Goal: Task Accomplishment & Management: Manage account settings

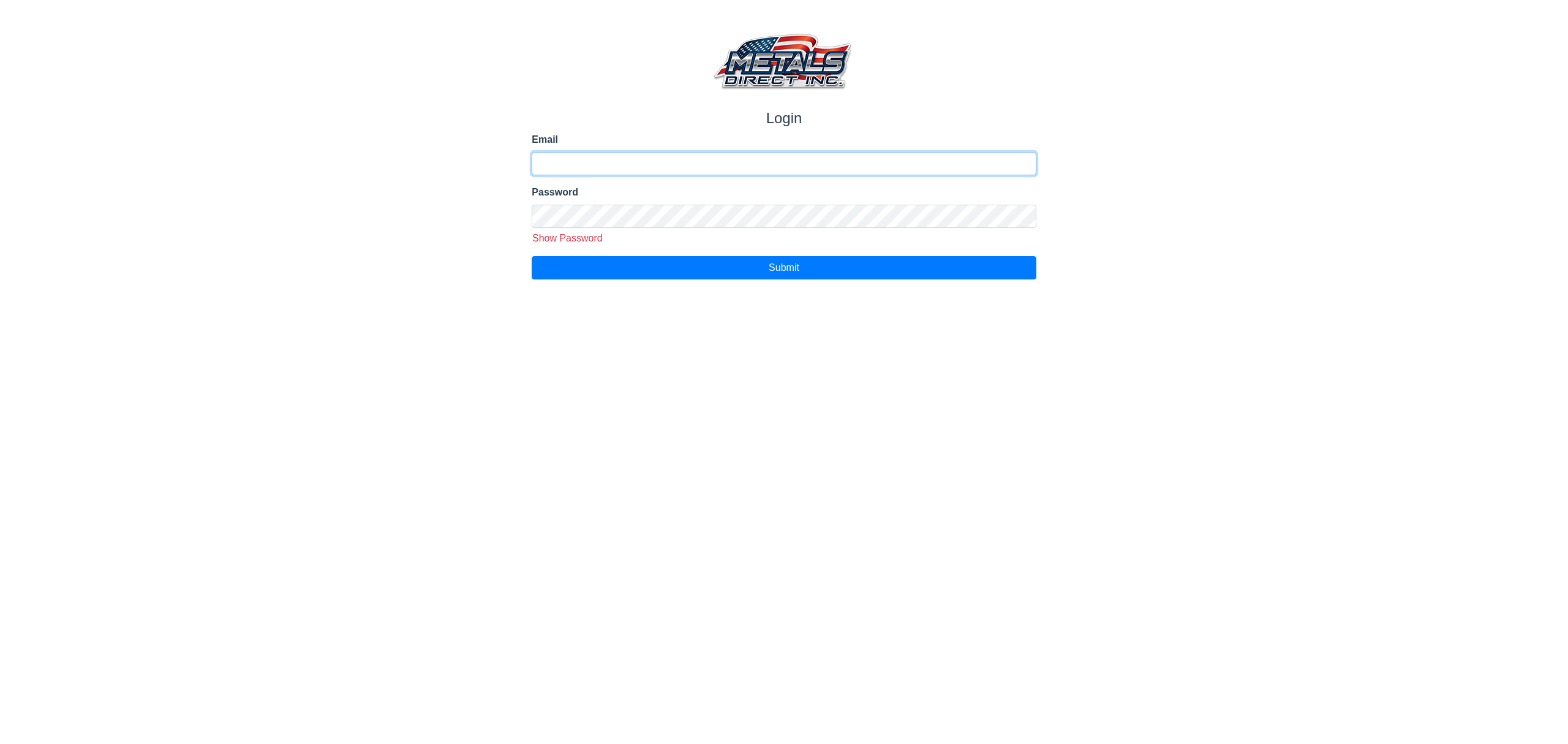
type input "**********"
click at [844, 249] on div "**********" at bounding box center [784, 187] width 523 height 184
click at [816, 280] on html "**********" at bounding box center [784, 140] width 1568 height 280
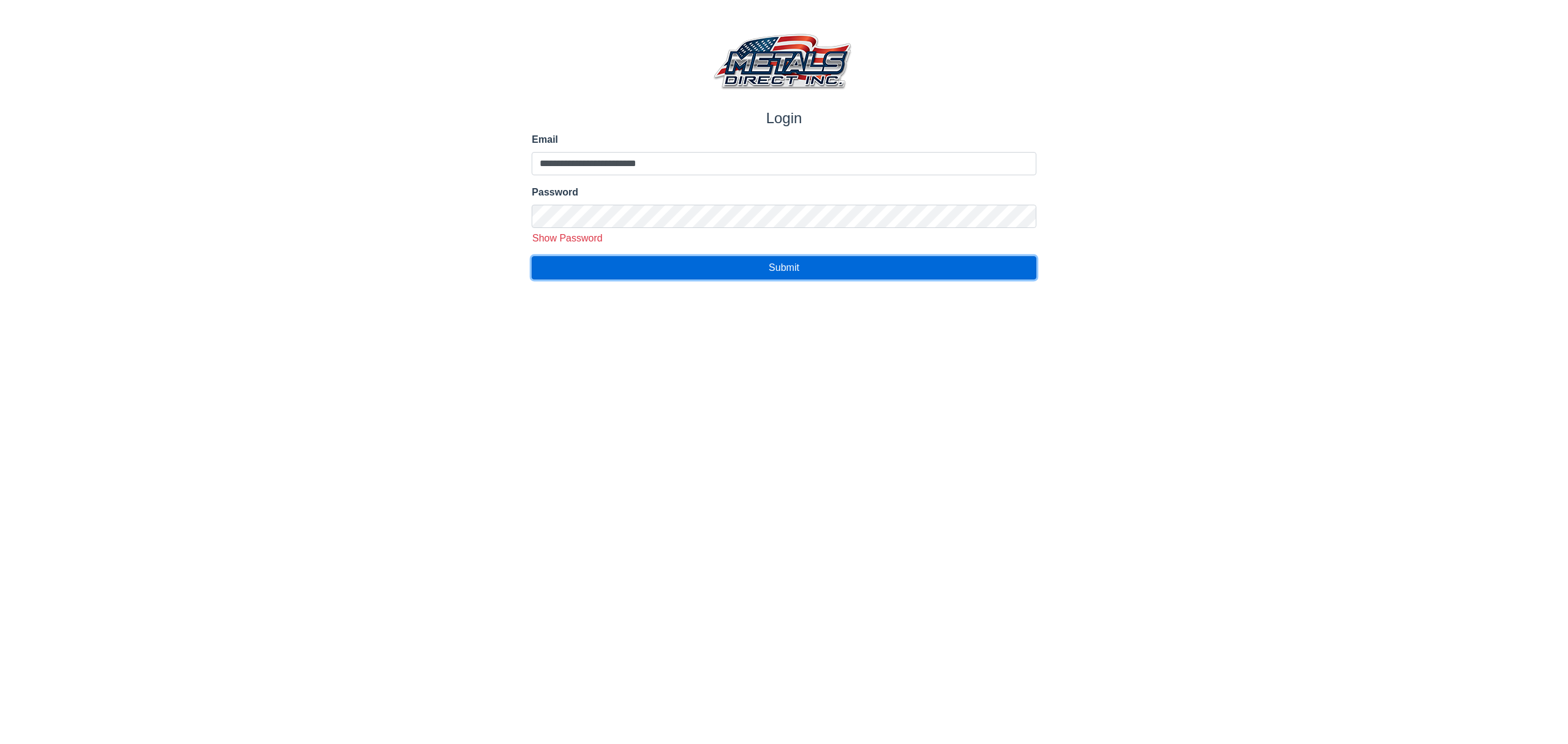
click at [814, 273] on button "Submit" at bounding box center [784, 267] width 504 height 23
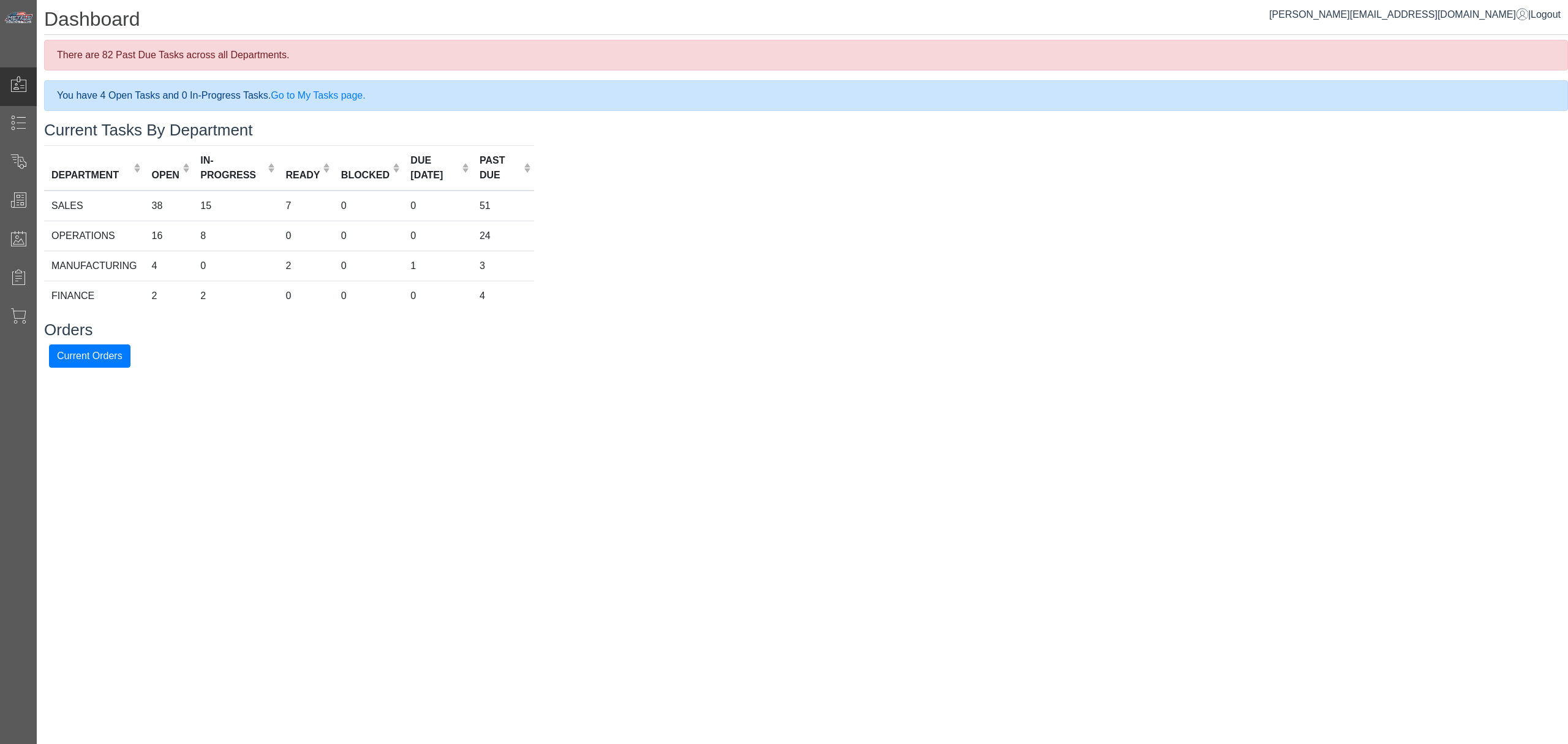
click at [1214, 320] on div "Dashboard There are 82 Past Due Tasks across all Departments. You have 4 Open T…" at bounding box center [802, 187] width 1531 height 375
click at [30, 150] on div "Current Orders" at bounding box center [74, 164] width 147 height 39
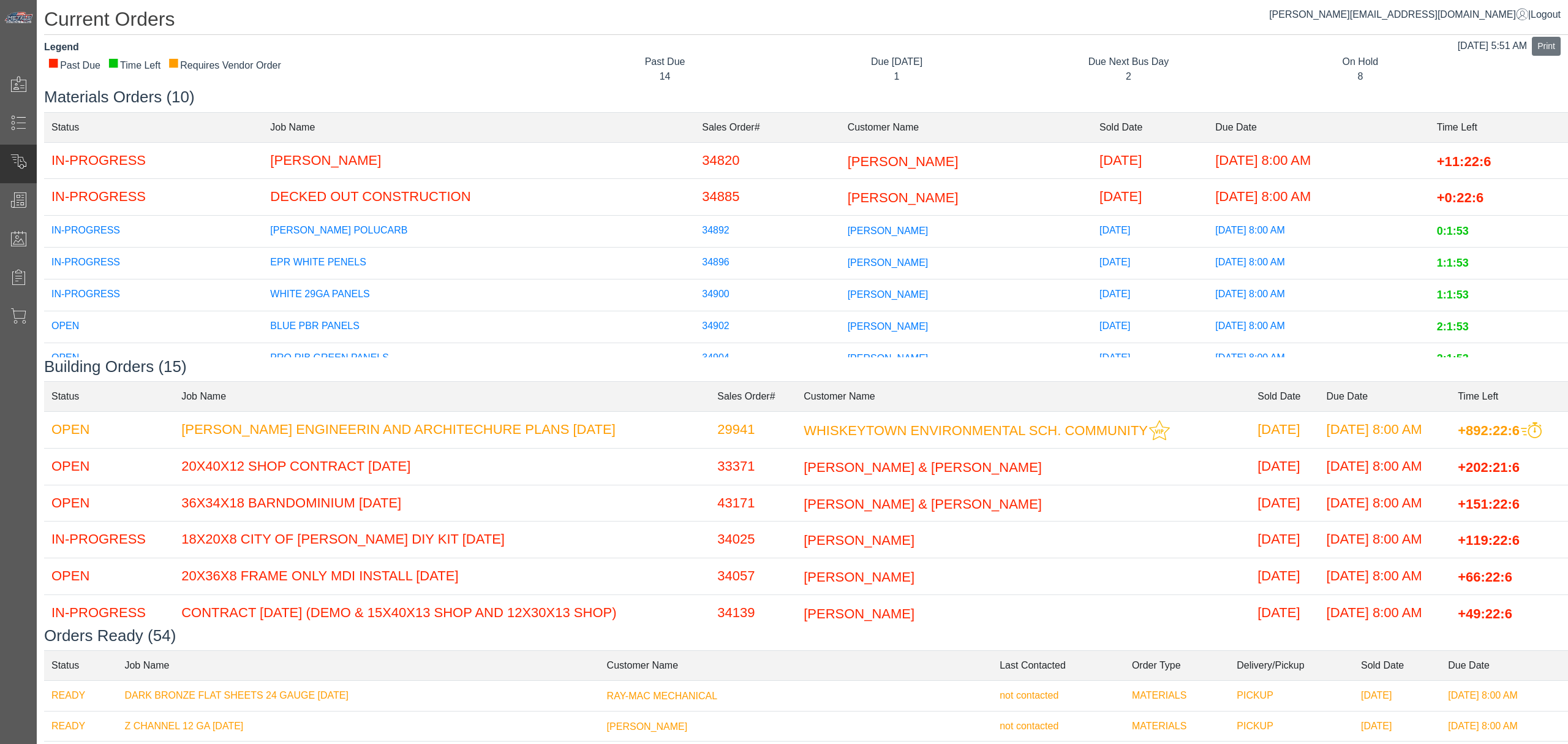
click at [732, 327] on td "34902" at bounding box center [767, 327] width 145 height 32
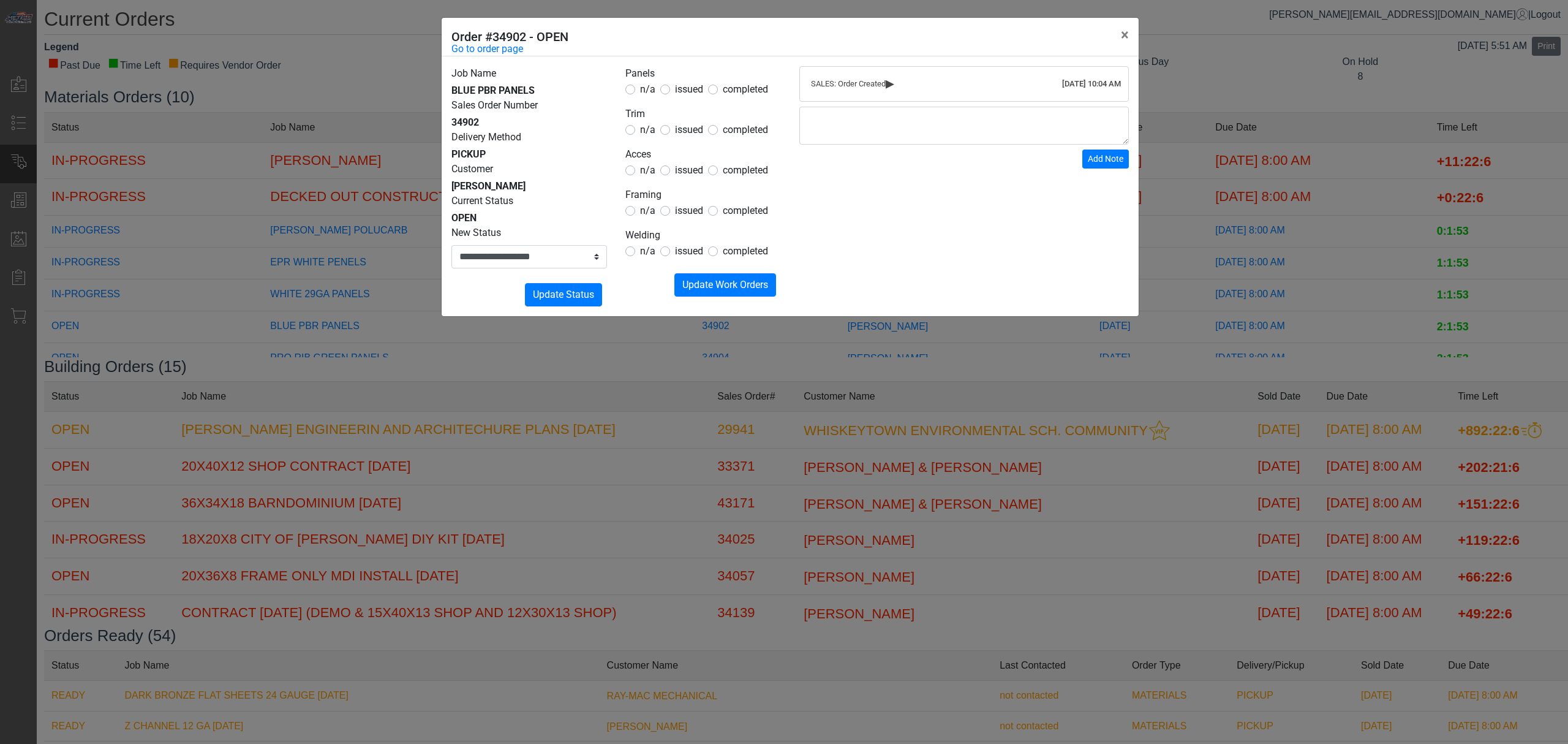
drag, startPoint x: 684, startPoint y: 89, endPoint x: 674, endPoint y: 101, distance: 15.6
click at [685, 89] on span "issued" at bounding box center [689, 89] width 29 height 12
drag, startPoint x: 642, startPoint y: 128, endPoint x: 630, endPoint y: 125, distance: 12.4
click at [640, 125] on label "n/a" at bounding box center [648, 130] width 16 height 15
click at [639, 133] on div "n/a" at bounding box center [640, 130] width 30 height 15
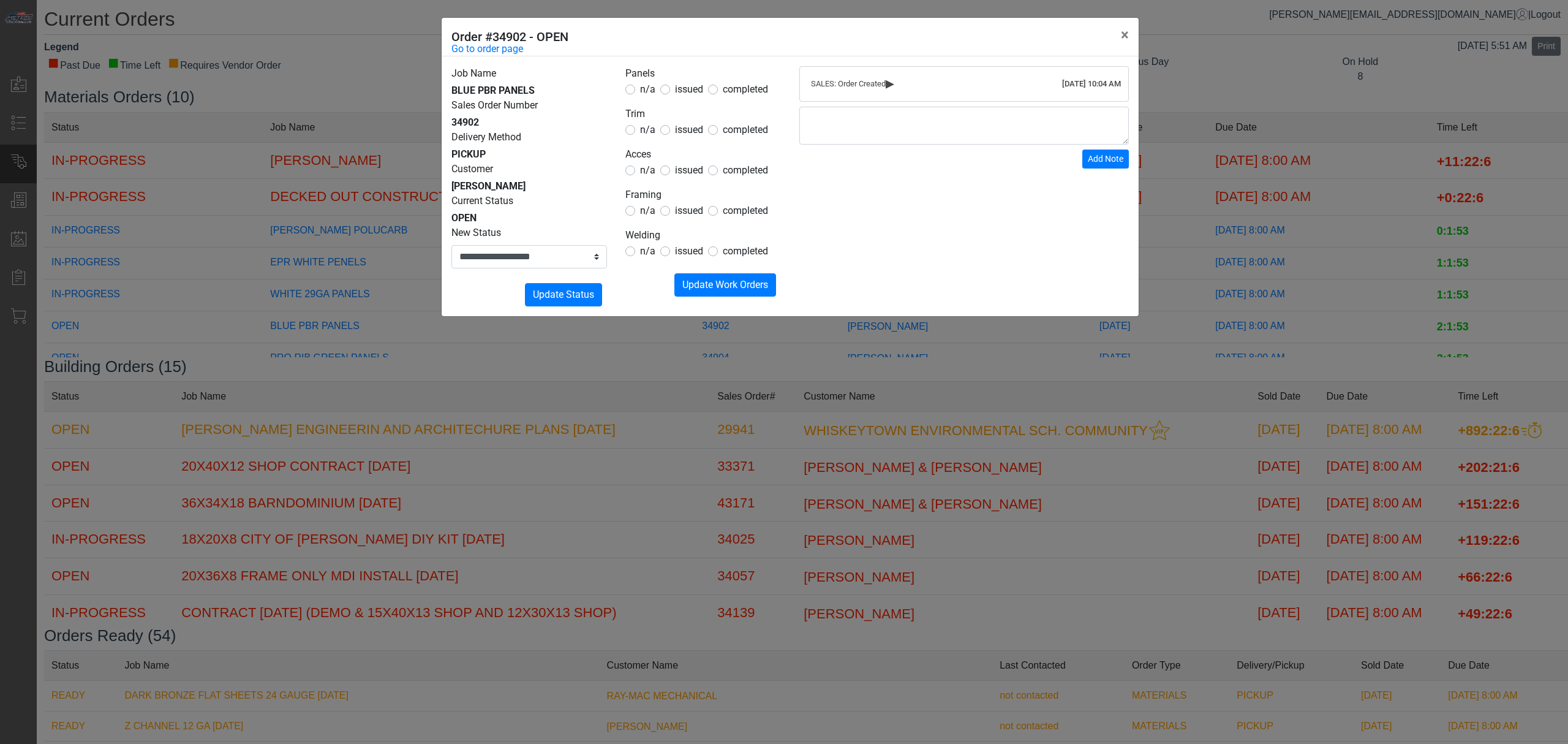
click at [648, 175] on span "n/a" at bounding box center [648, 169] width 16 height 12
click at [646, 208] on span "n/a" at bounding box center [648, 210] width 16 height 12
click at [644, 256] on span "n/a" at bounding box center [648, 250] width 16 height 12
click at [685, 285] on span "Update Work Orders" at bounding box center [725, 285] width 86 height 12
click at [537, 259] on select "**********" at bounding box center [529, 256] width 156 height 23
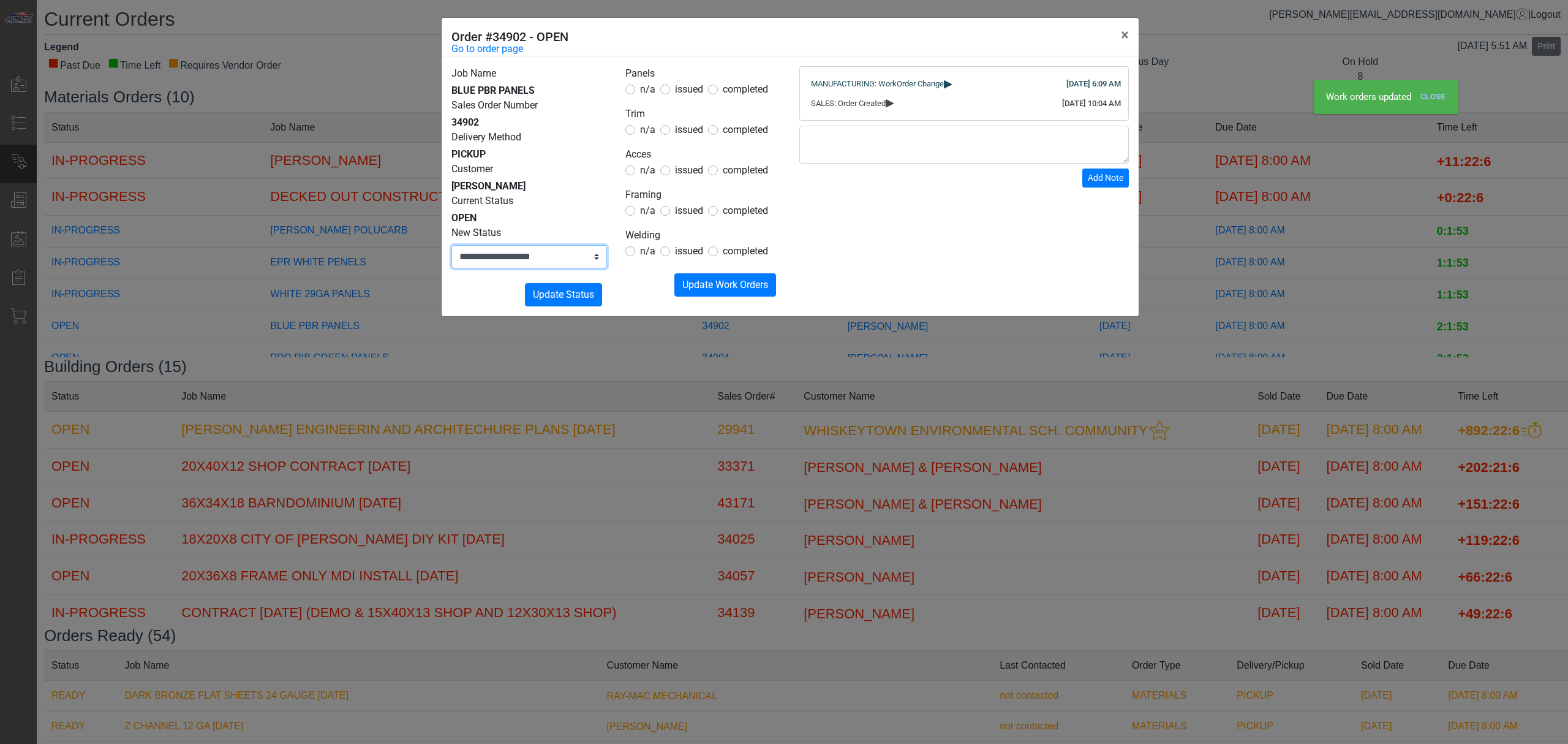
click at [537, 259] on select "**********" at bounding box center [529, 256] width 156 height 23
select select "**********"
click at [452, 245] on select "**********" at bounding box center [529, 256] width 156 height 23
click at [554, 290] on span "Update Status" at bounding box center [563, 295] width 62 height 12
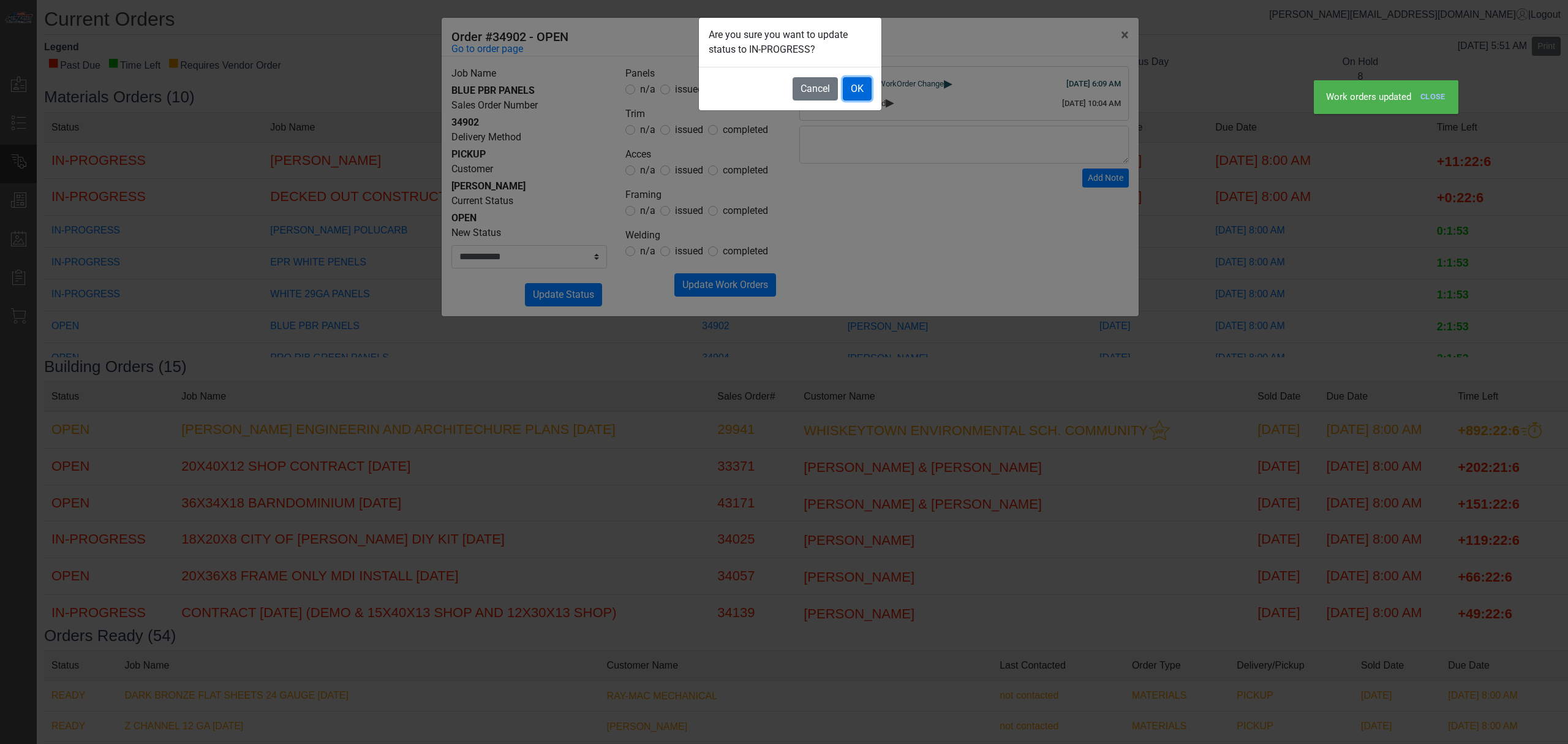
click at [862, 84] on button "OK" at bounding box center [857, 88] width 29 height 23
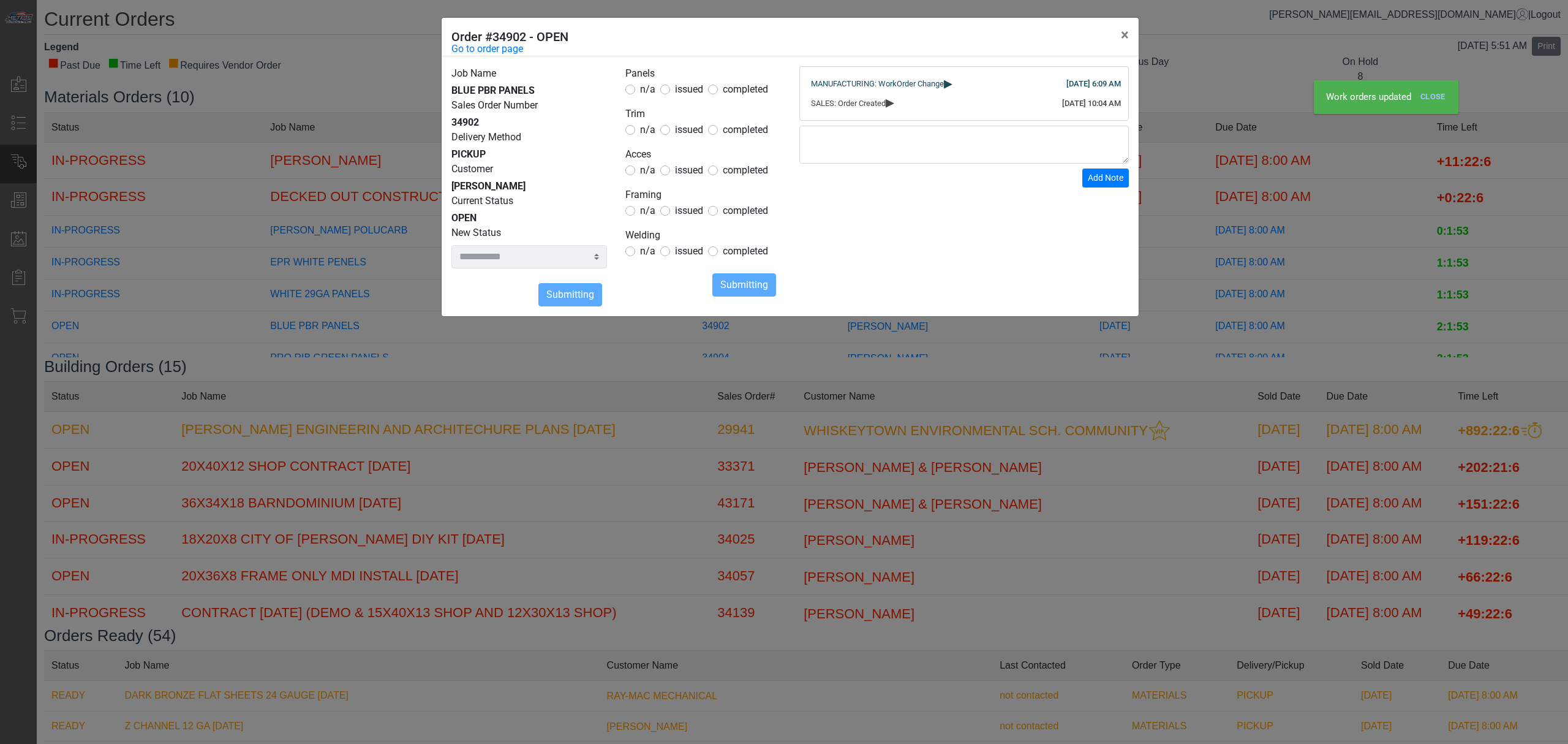
select select
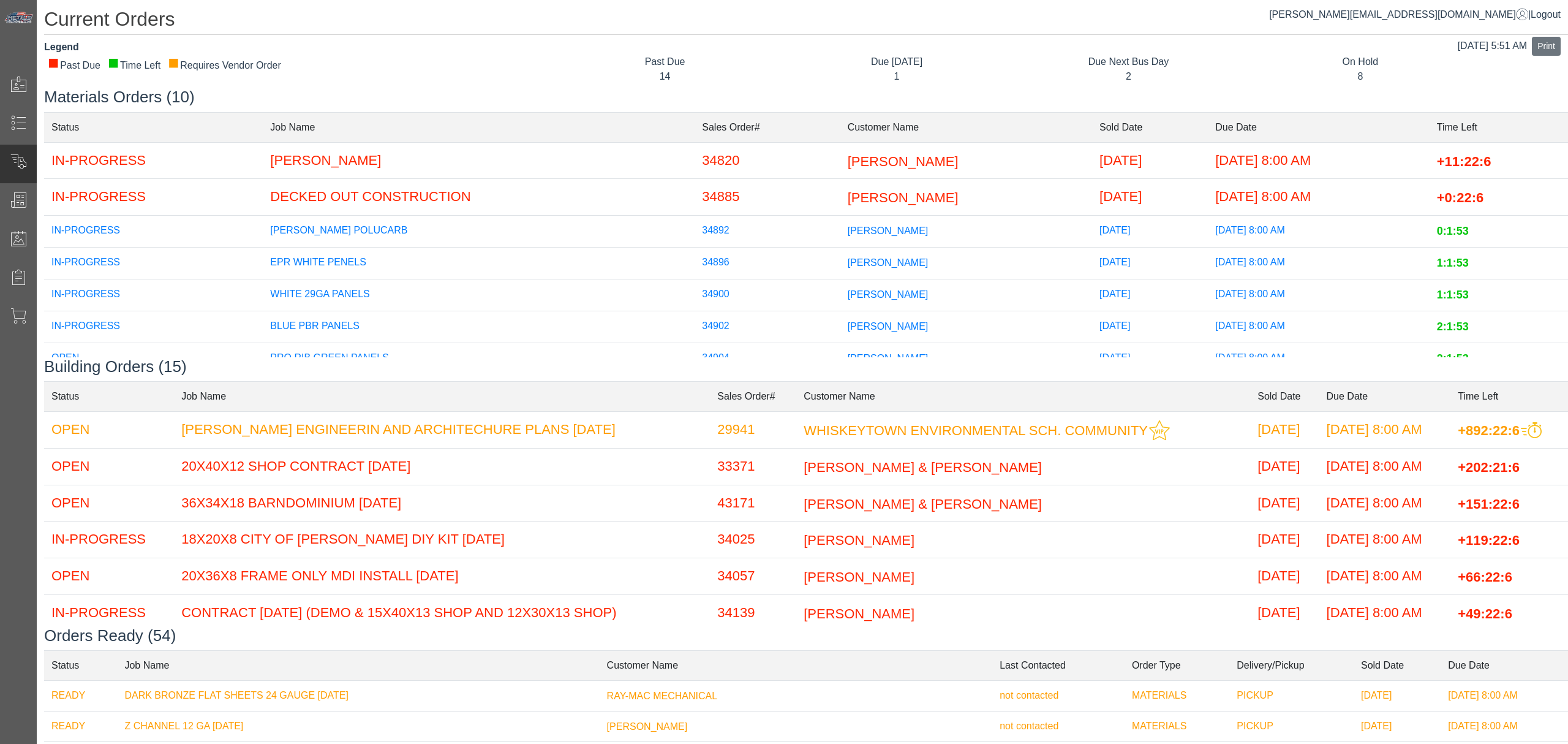
scroll to position [135, 0]
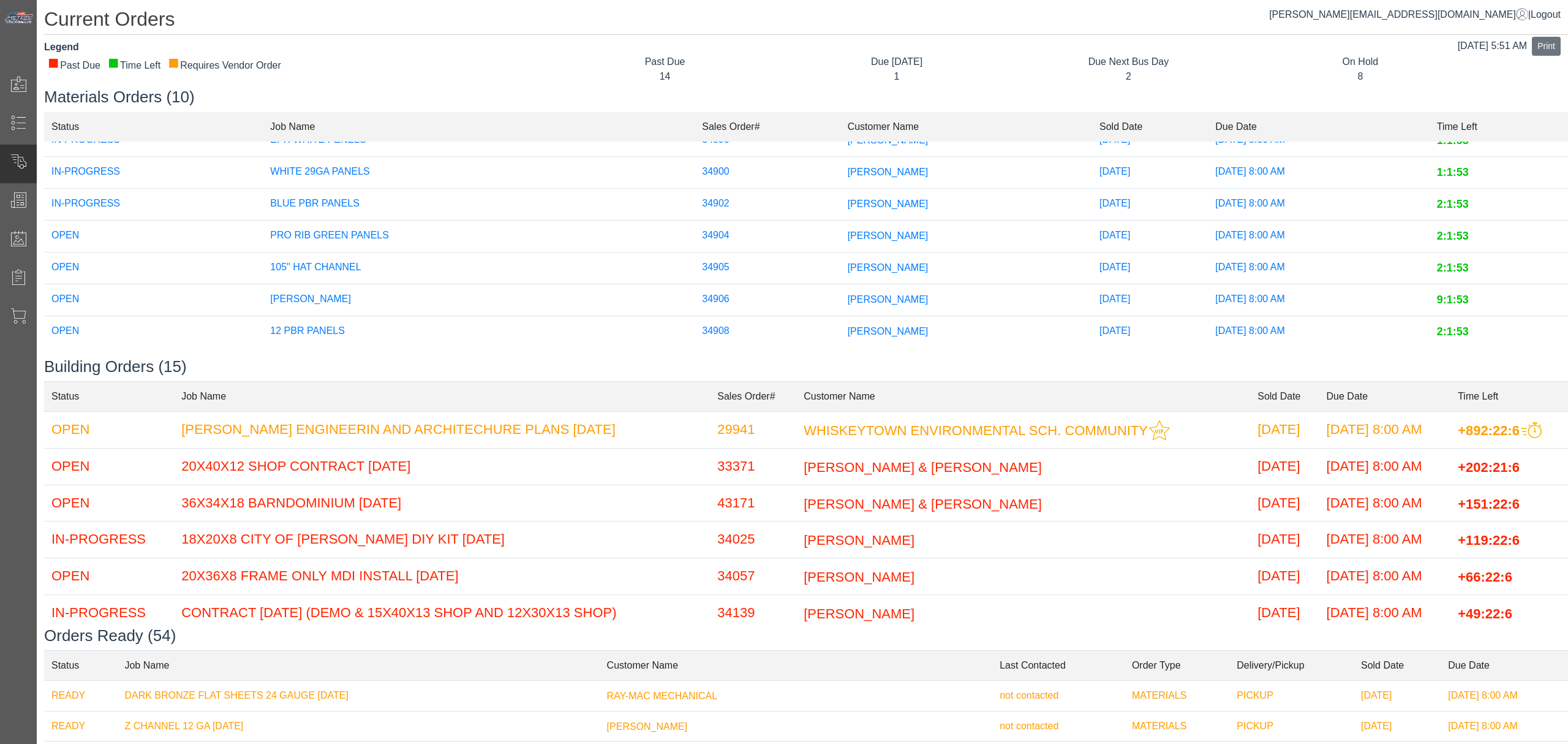
click at [840, 316] on td "[PERSON_NAME]" at bounding box center [966, 331] width 252 height 32
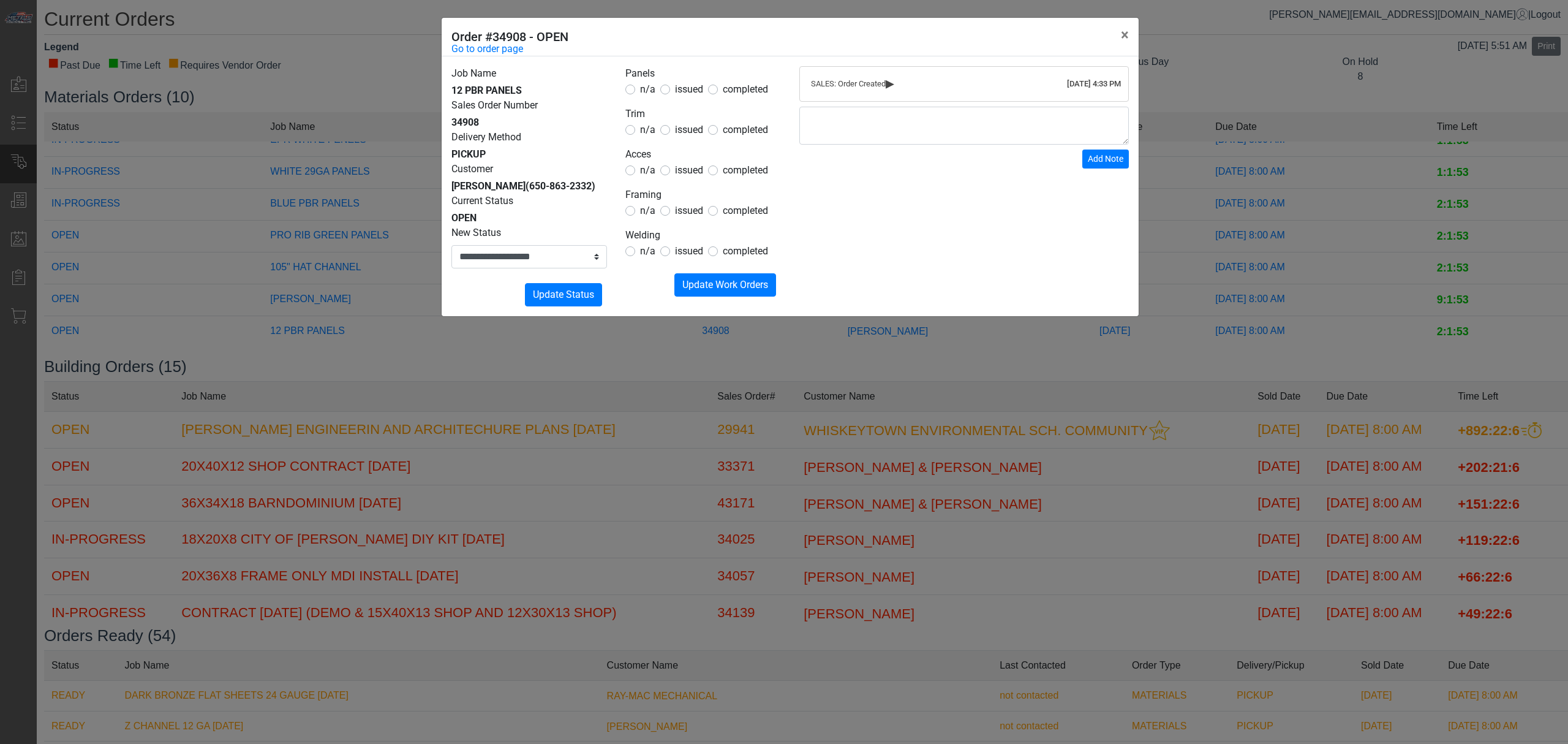
click at [686, 75] on legend "Panels" at bounding box center [703, 74] width 156 height 16
click at [681, 84] on span "issued" at bounding box center [689, 89] width 29 height 12
click at [683, 87] on span "issued" at bounding box center [689, 89] width 29 height 12
click at [698, 125] on span "issued" at bounding box center [689, 129] width 29 height 12
click at [684, 142] on form "Panels n/a issued completed Trim n/a issued completed Acces n/a issued complete…" at bounding box center [703, 181] width 156 height 230
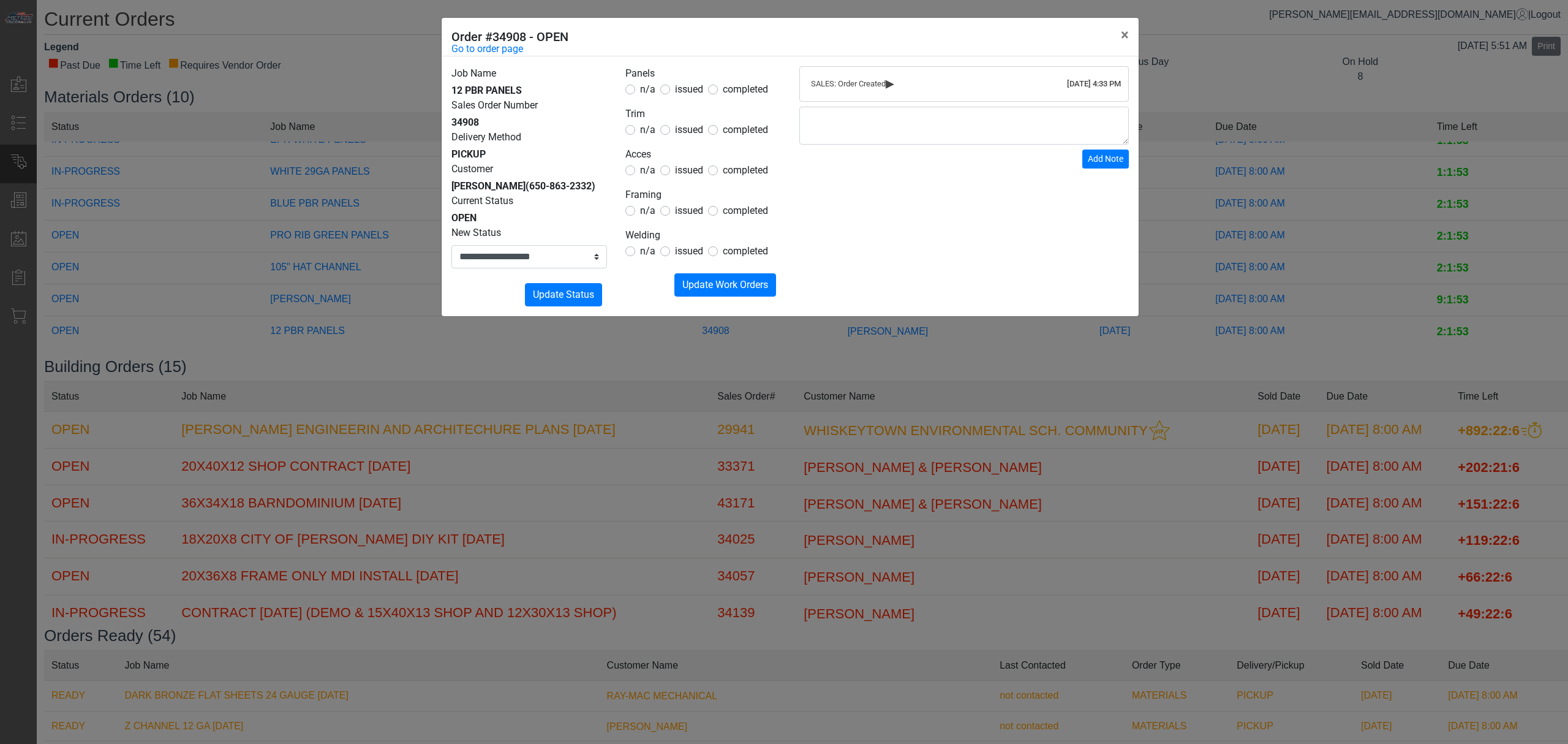
click at [653, 168] on span "n/a" at bounding box center [648, 169] width 16 height 12
click at [646, 208] on span "n/a" at bounding box center [648, 210] width 16 height 12
click at [643, 254] on span "n/a" at bounding box center [648, 250] width 16 height 12
click at [711, 280] on span "Update Work Orders" at bounding box center [725, 285] width 86 height 12
click at [561, 262] on select "**********" at bounding box center [529, 256] width 156 height 23
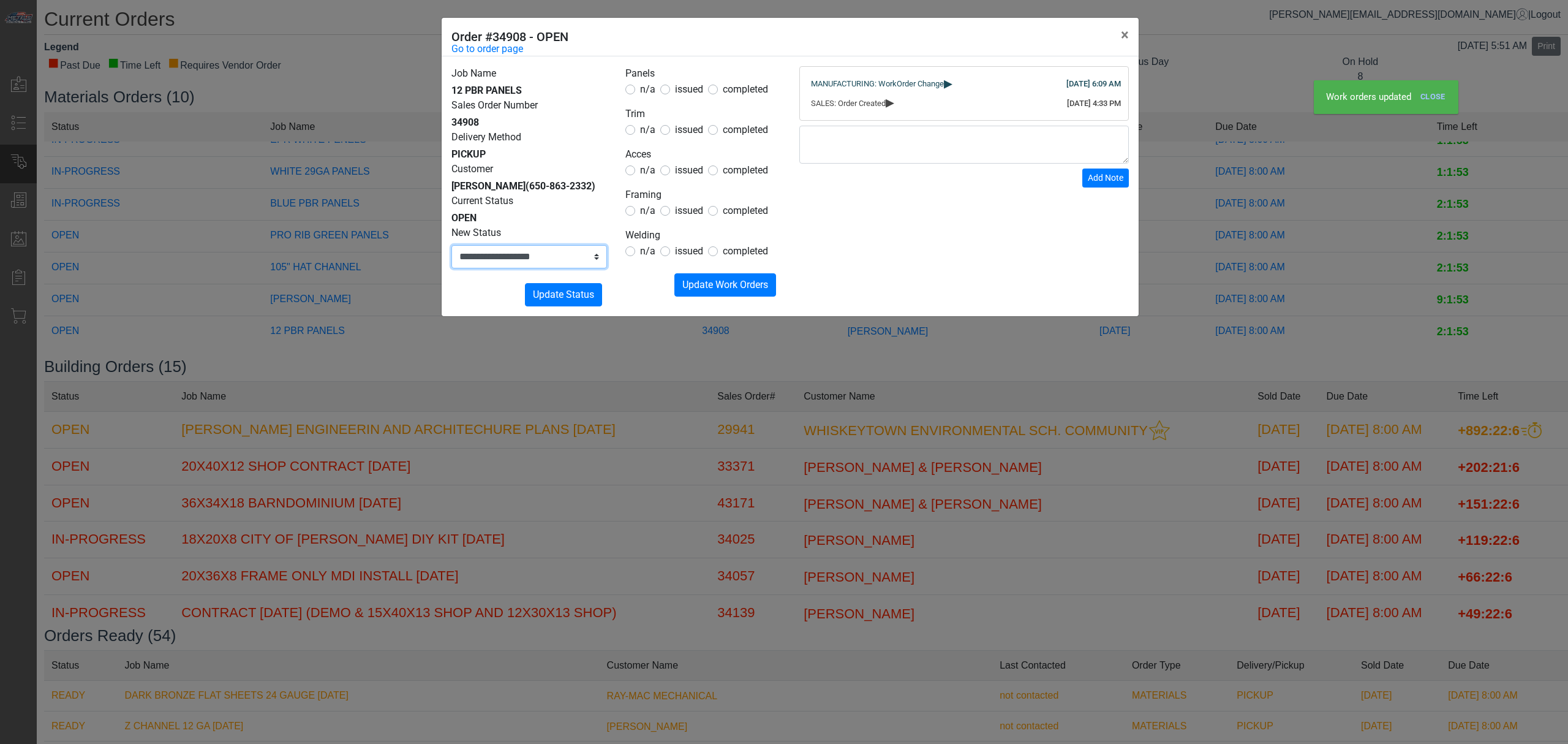
select select "**********"
click at [452, 245] on select "**********" at bounding box center [529, 256] width 156 height 23
click at [557, 298] on span "Update Status" at bounding box center [563, 295] width 62 height 12
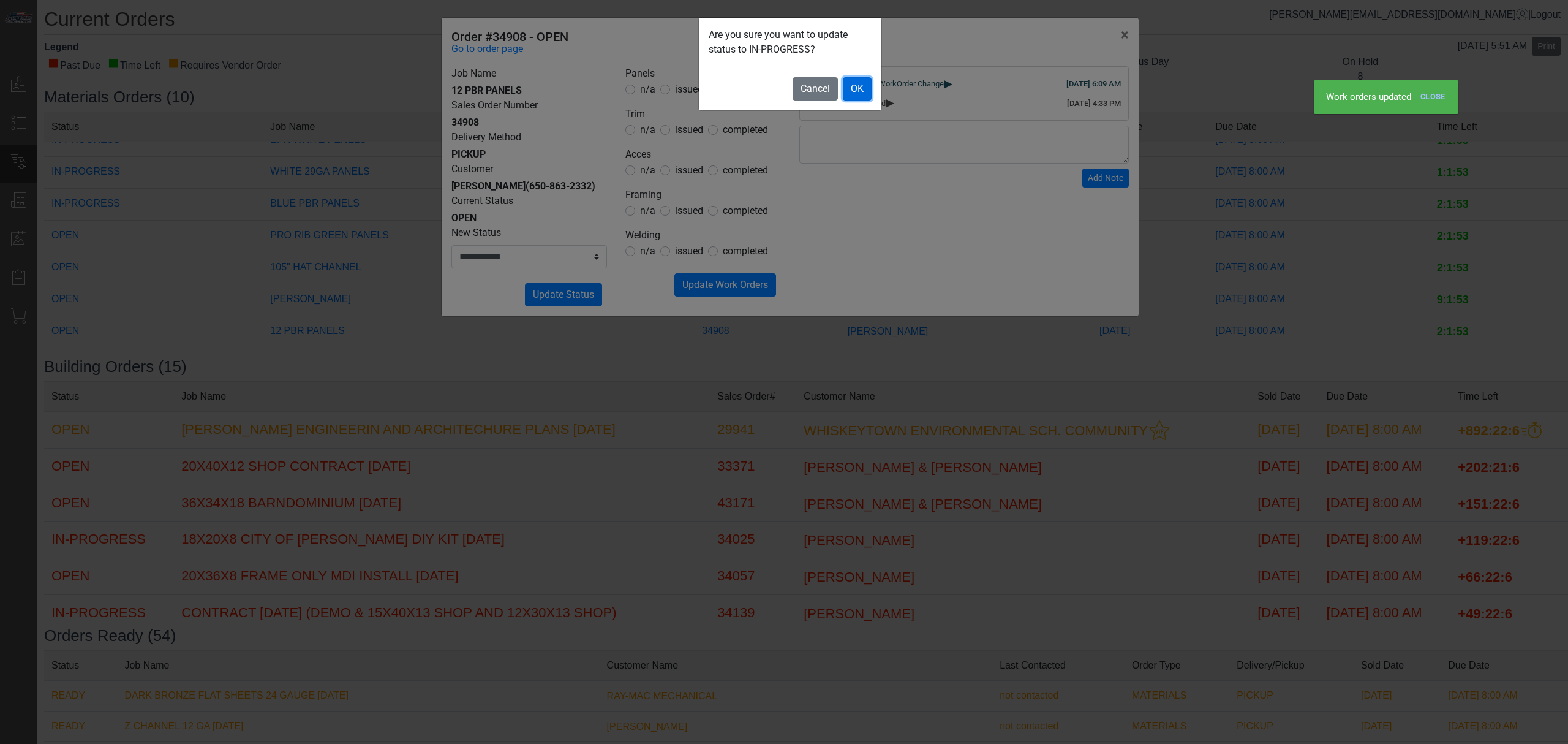
click at [866, 85] on button "OK" at bounding box center [857, 88] width 29 height 23
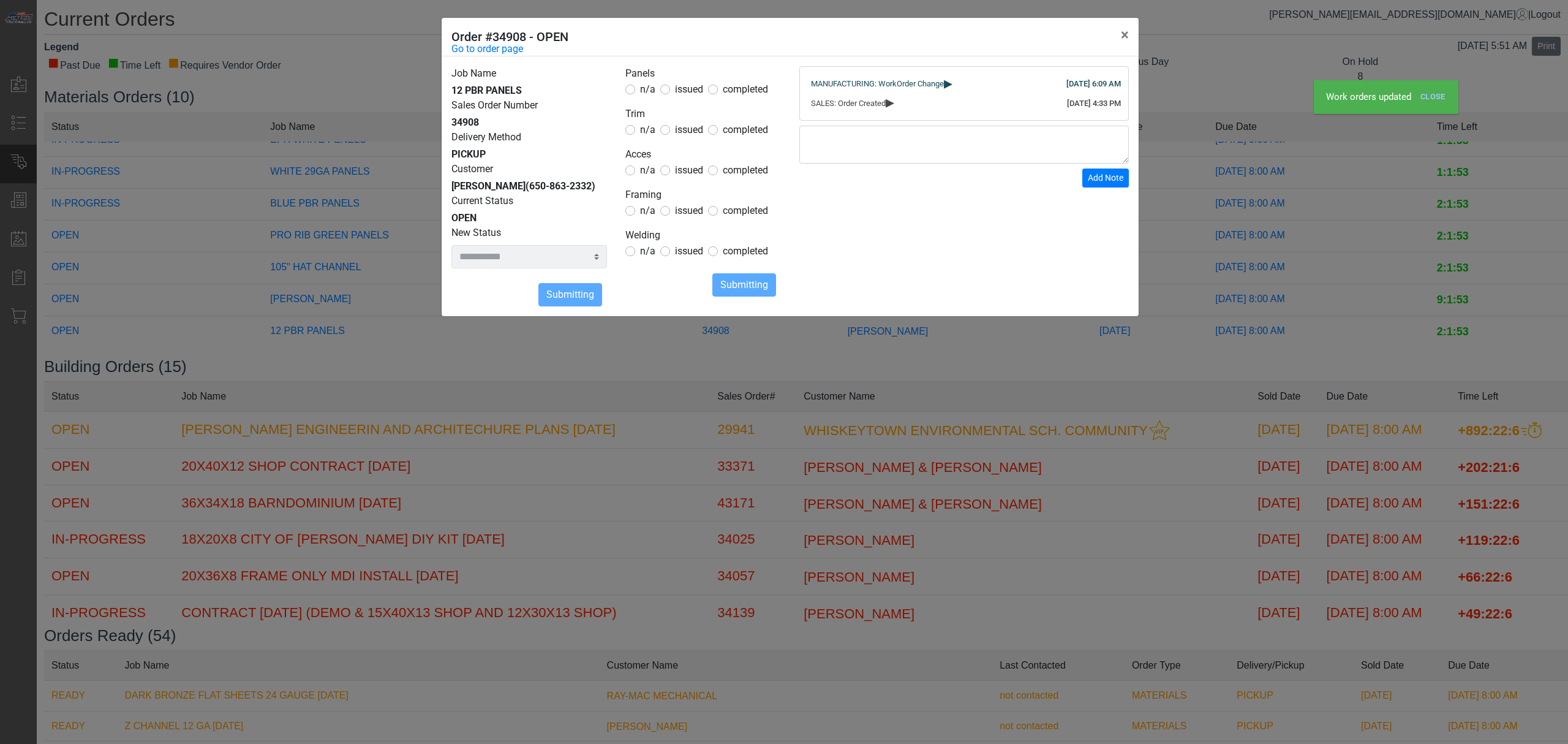
select select
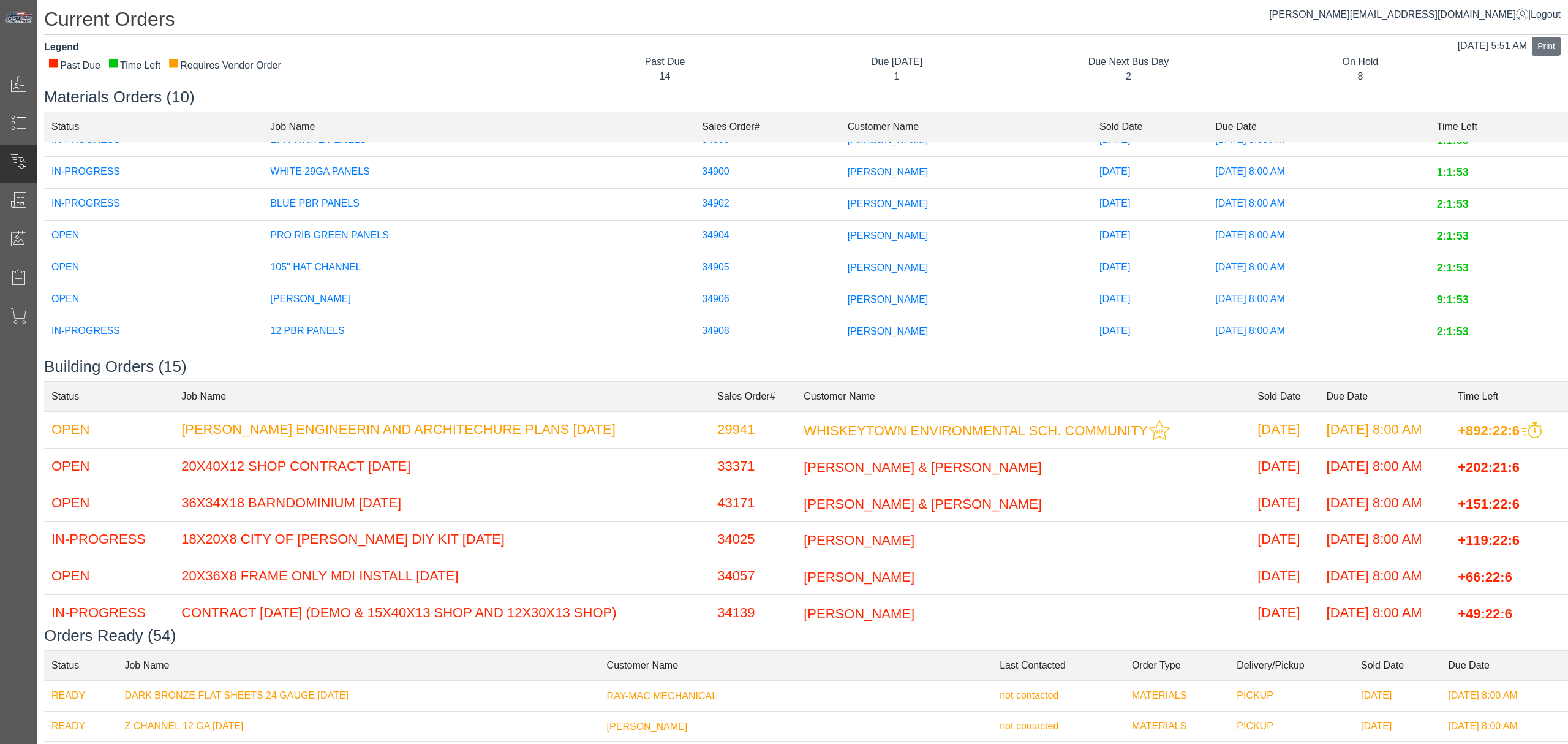
click at [847, 262] on span "[PERSON_NAME]" at bounding box center [888, 267] width 81 height 10
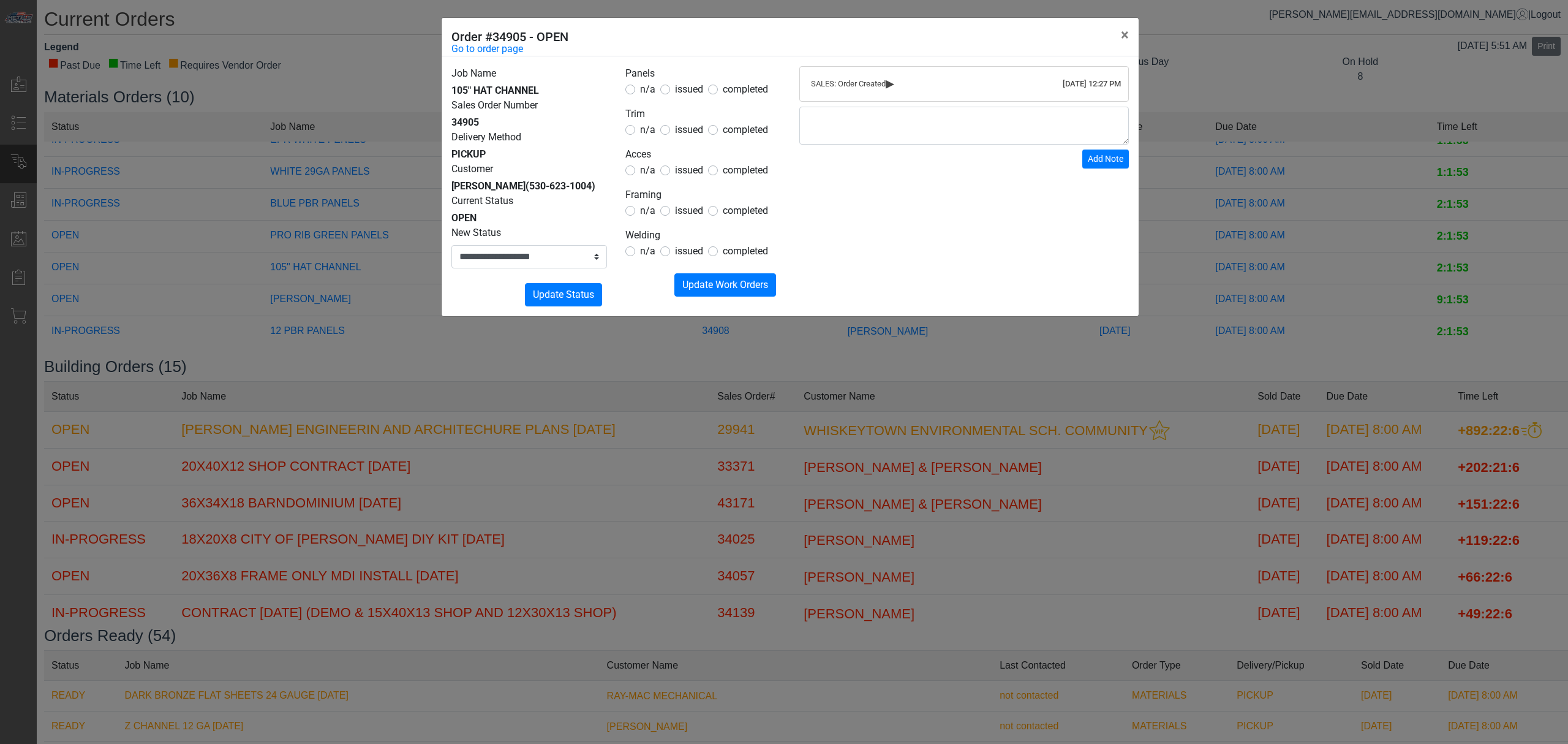
click at [679, 214] on span "issued" at bounding box center [689, 210] width 29 height 12
click at [633, 260] on form "Panels n/a issued completed Trim n/a issued completed Acces n/a issued complete…" at bounding box center [703, 181] width 156 height 230
click at [639, 247] on div "n/a" at bounding box center [640, 251] width 30 height 15
click at [648, 247] on span "n/a" at bounding box center [648, 250] width 16 height 12
drag, startPoint x: 648, startPoint y: 247, endPoint x: 648, endPoint y: 236, distance: 11.0
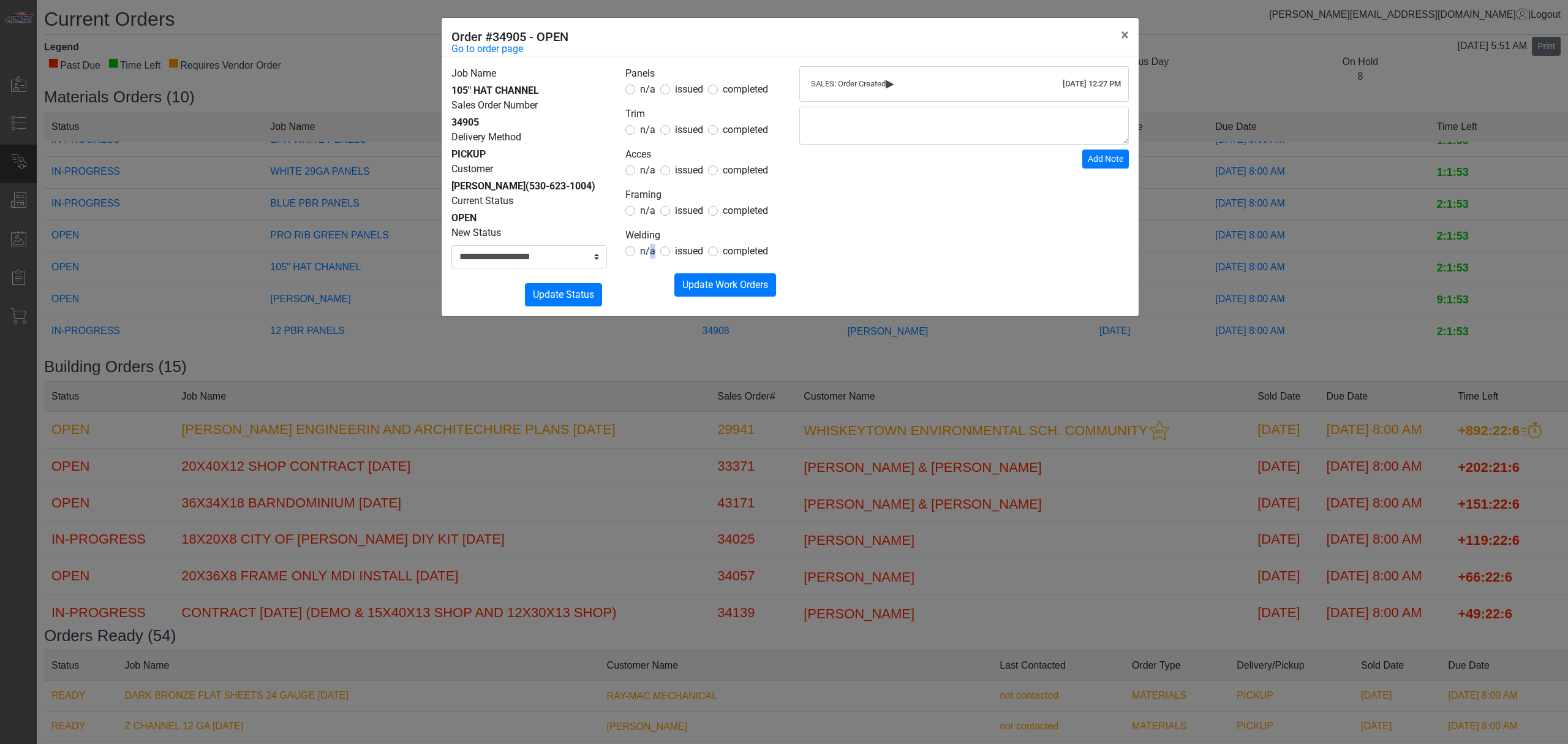
click at [648, 249] on span "n/a" at bounding box center [648, 250] width 16 height 12
click at [648, 175] on span "n/a" at bounding box center [648, 169] width 16 height 12
click at [648, 125] on span "n/a" at bounding box center [648, 129] width 16 height 12
click at [650, 97] on form "Panels n/a issued completed Trim n/a issued completed Acces n/a issued complete…" at bounding box center [703, 181] width 156 height 230
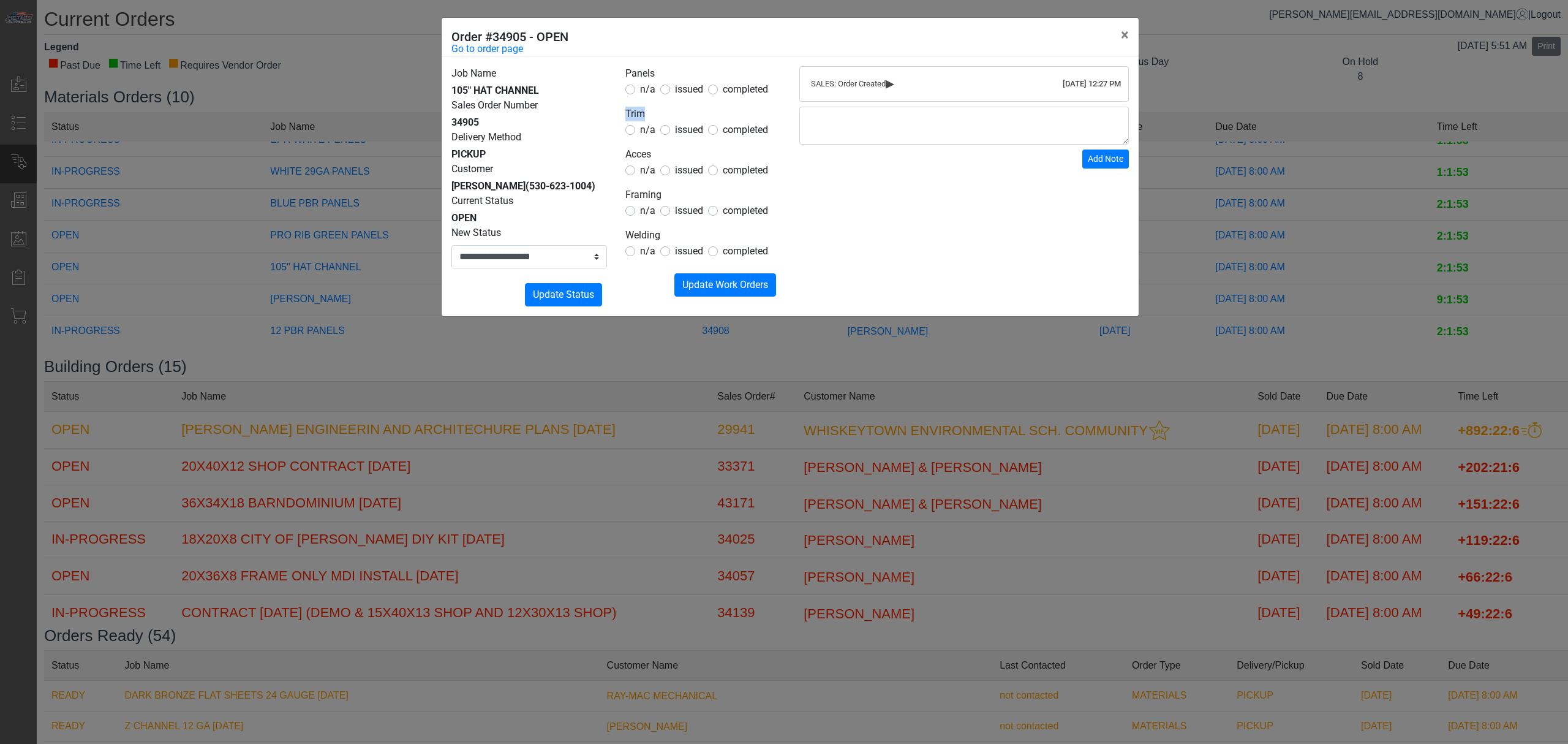
click at [650, 97] on form "Panels n/a issued completed Trim n/a issued completed Acces n/a issued complete…" at bounding box center [703, 181] width 156 height 230
click at [648, 92] on span "n/a" at bounding box center [648, 89] width 16 height 12
click at [721, 263] on form "Panels n/a issued completed Trim n/a issued completed Acces n/a issued complete…" at bounding box center [703, 181] width 156 height 230
click at [718, 282] on span "Update Work Orders" at bounding box center [725, 285] width 86 height 12
click at [554, 261] on select "**********" at bounding box center [529, 256] width 156 height 23
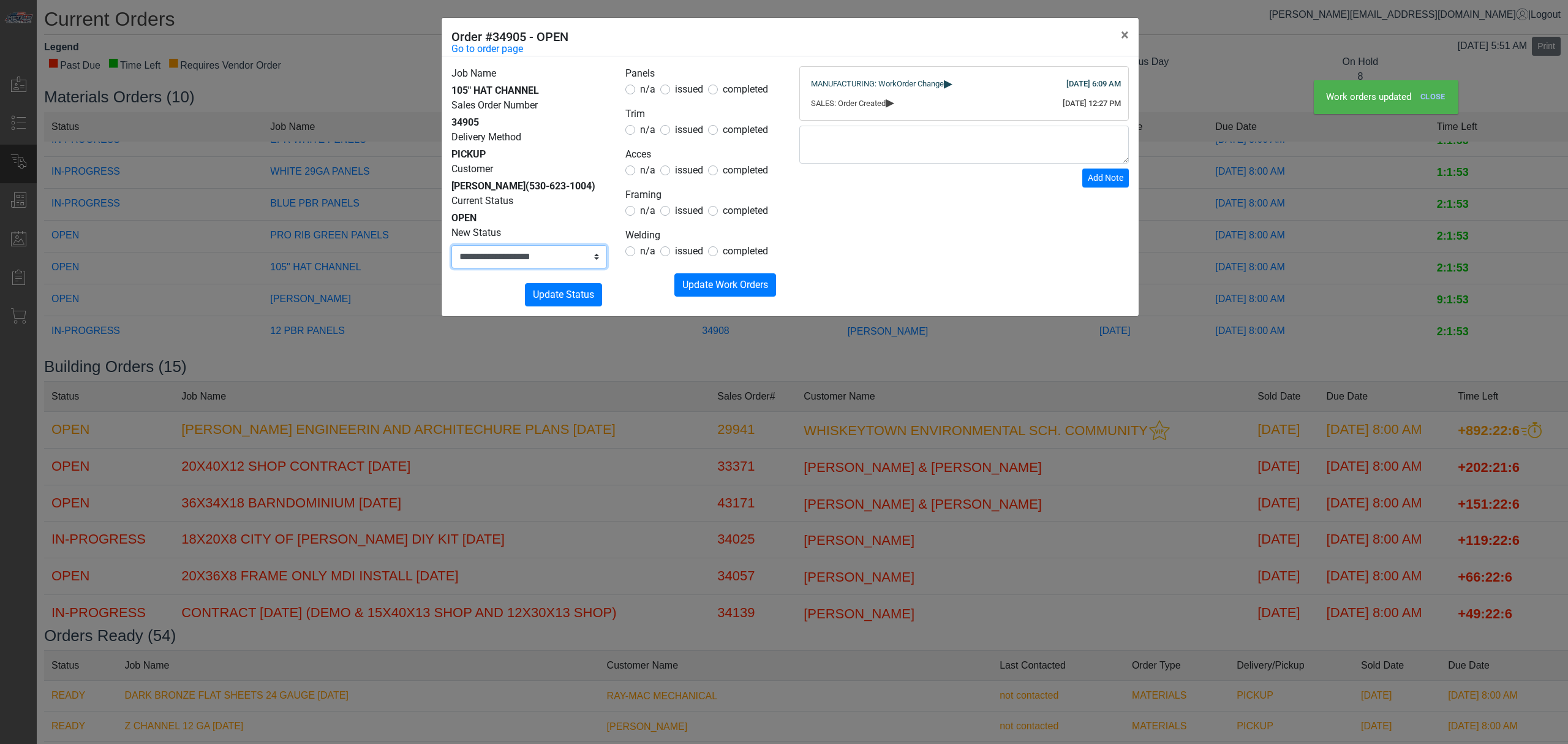
select select "**********"
click at [452, 245] on select "**********" at bounding box center [529, 256] width 156 height 23
click at [545, 300] on span "Update Status" at bounding box center [563, 295] width 62 height 12
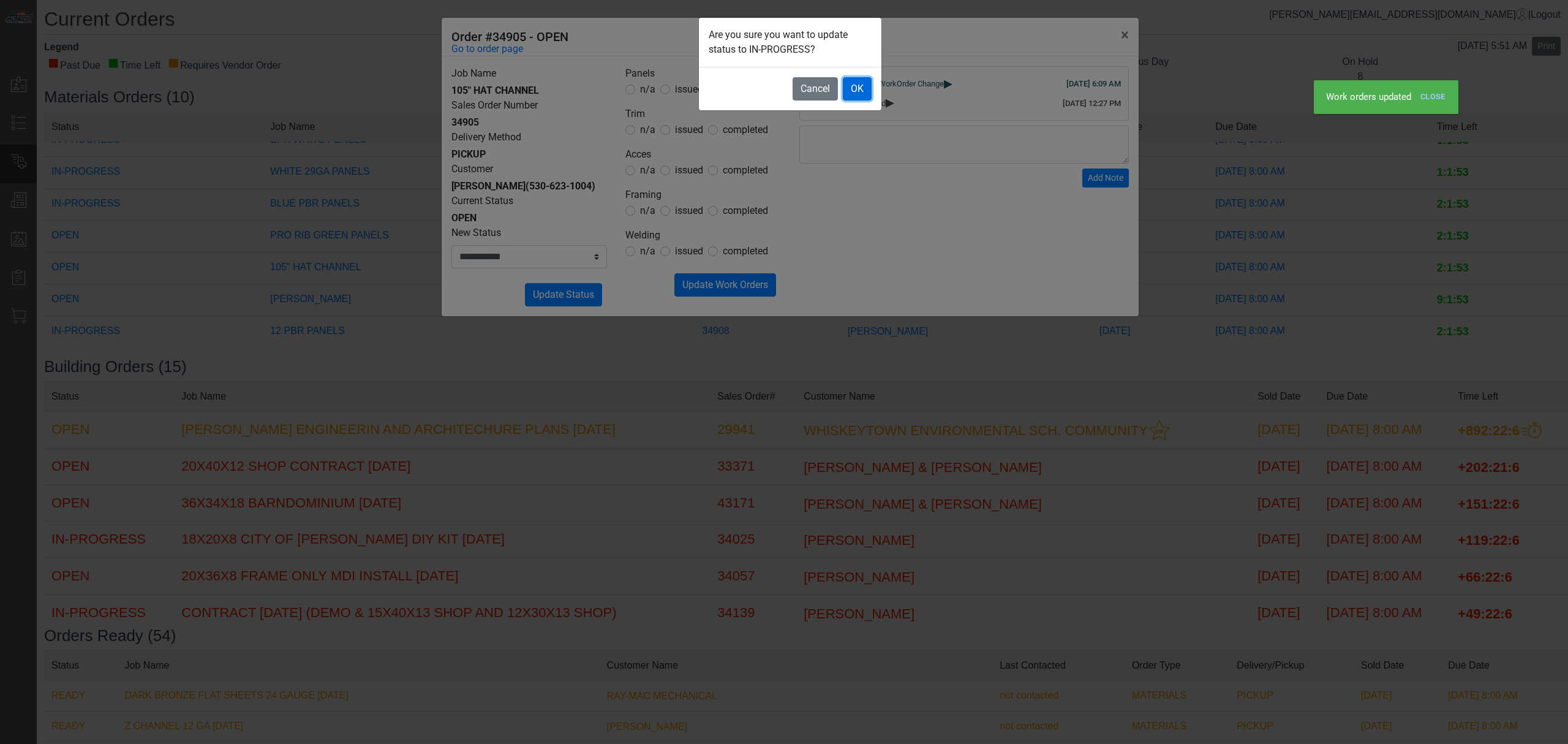
click at [847, 86] on button "OK" at bounding box center [857, 88] width 29 height 23
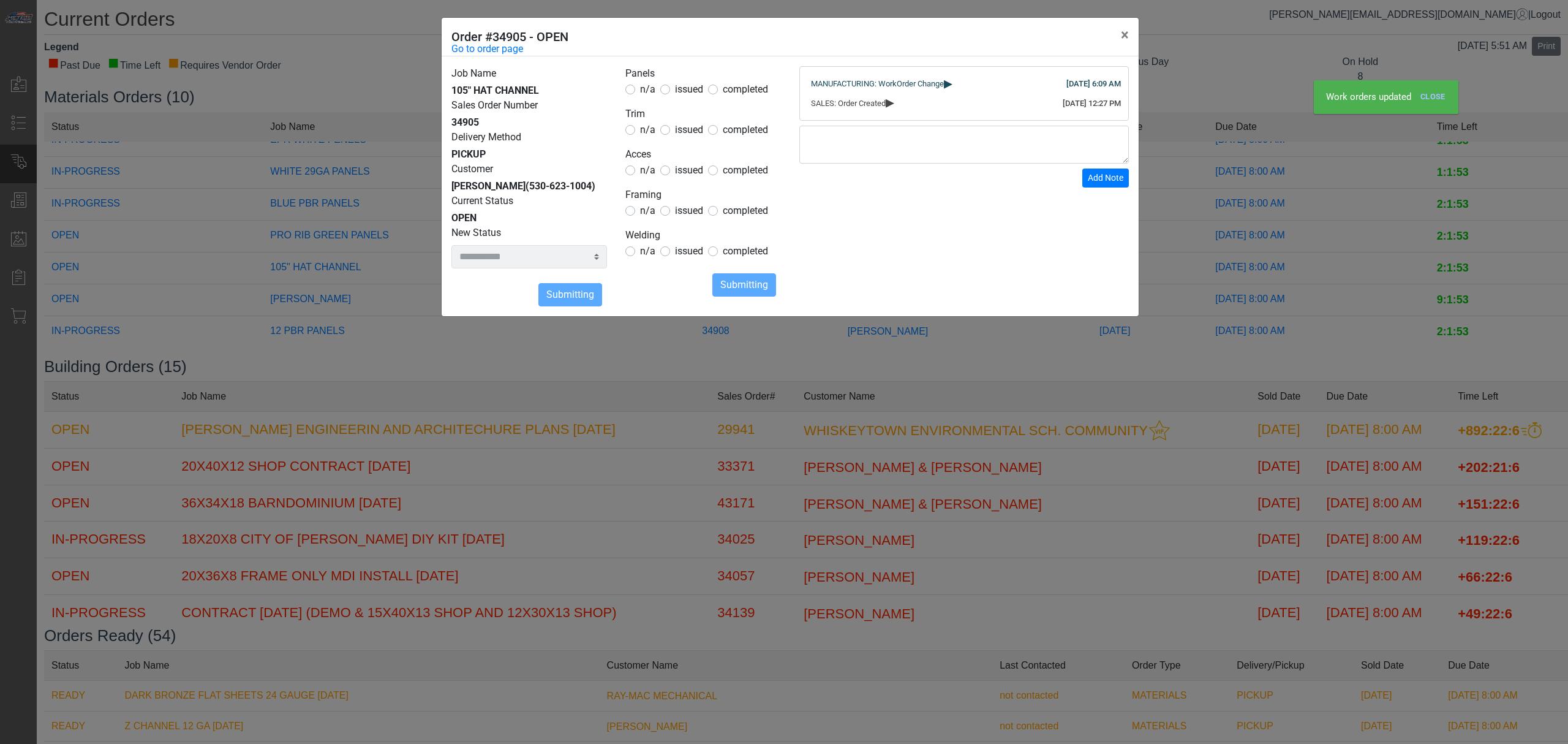
select select
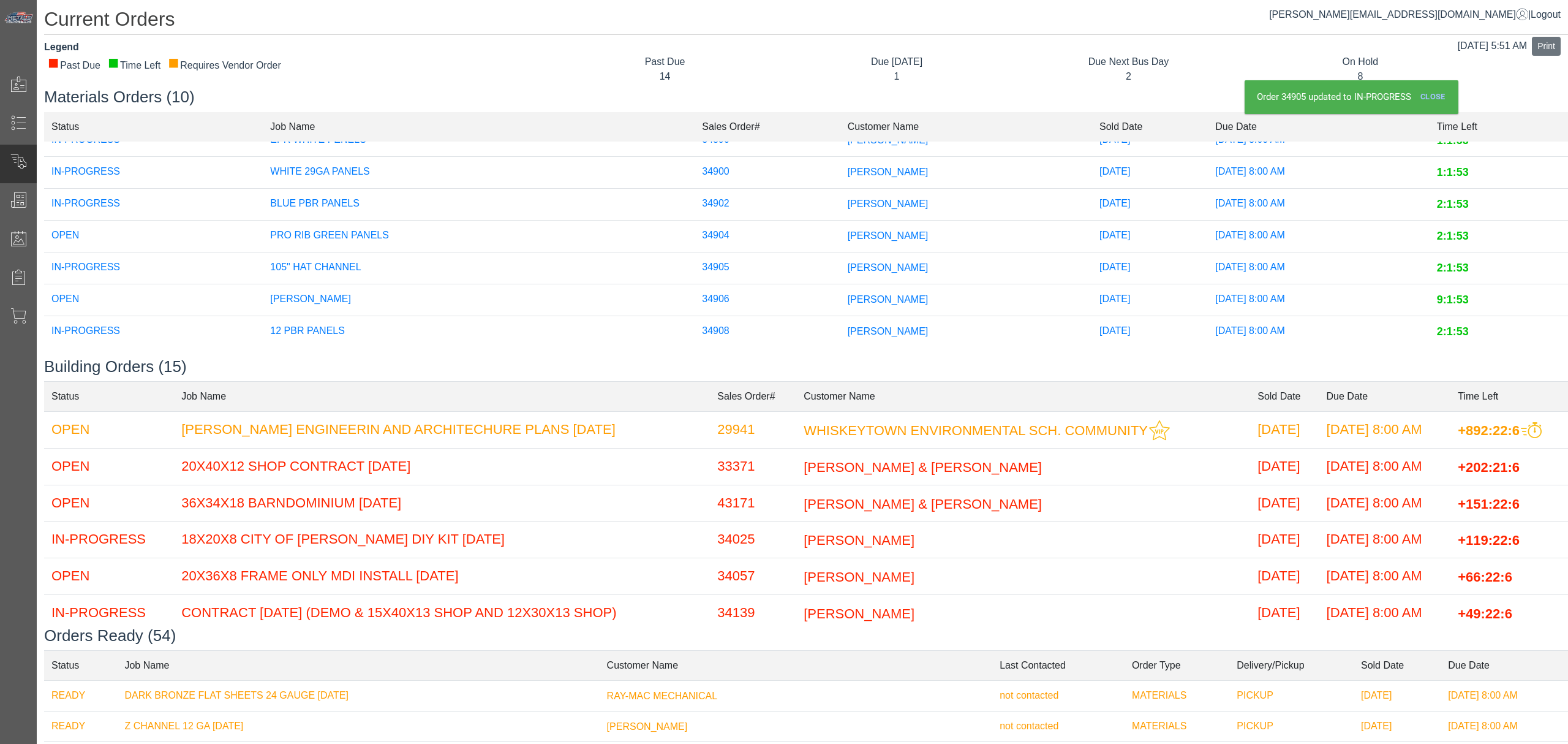
click at [840, 220] on td "[PERSON_NAME]" at bounding box center [966, 236] width 252 height 32
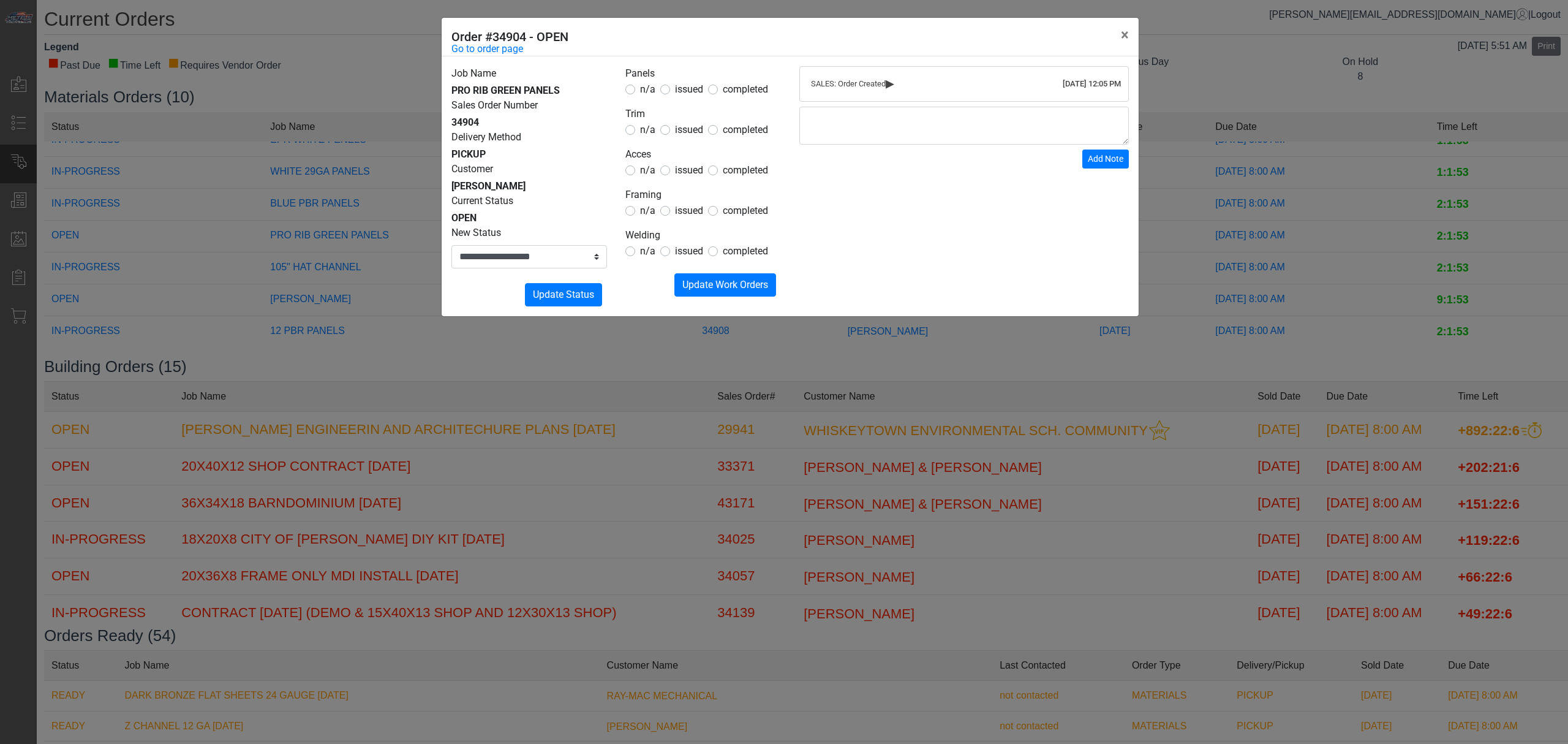
click at [697, 97] on label "issued" at bounding box center [689, 89] width 29 height 15
click at [648, 120] on legend "Trim" at bounding box center [703, 114] width 156 height 16
click at [680, 164] on span "issued" at bounding box center [689, 169] width 29 height 12
click at [680, 168] on span "issued" at bounding box center [689, 169] width 29 height 12
click at [655, 137] on div "n/a issued completed" at bounding box center [703, 130] width 156 height 15
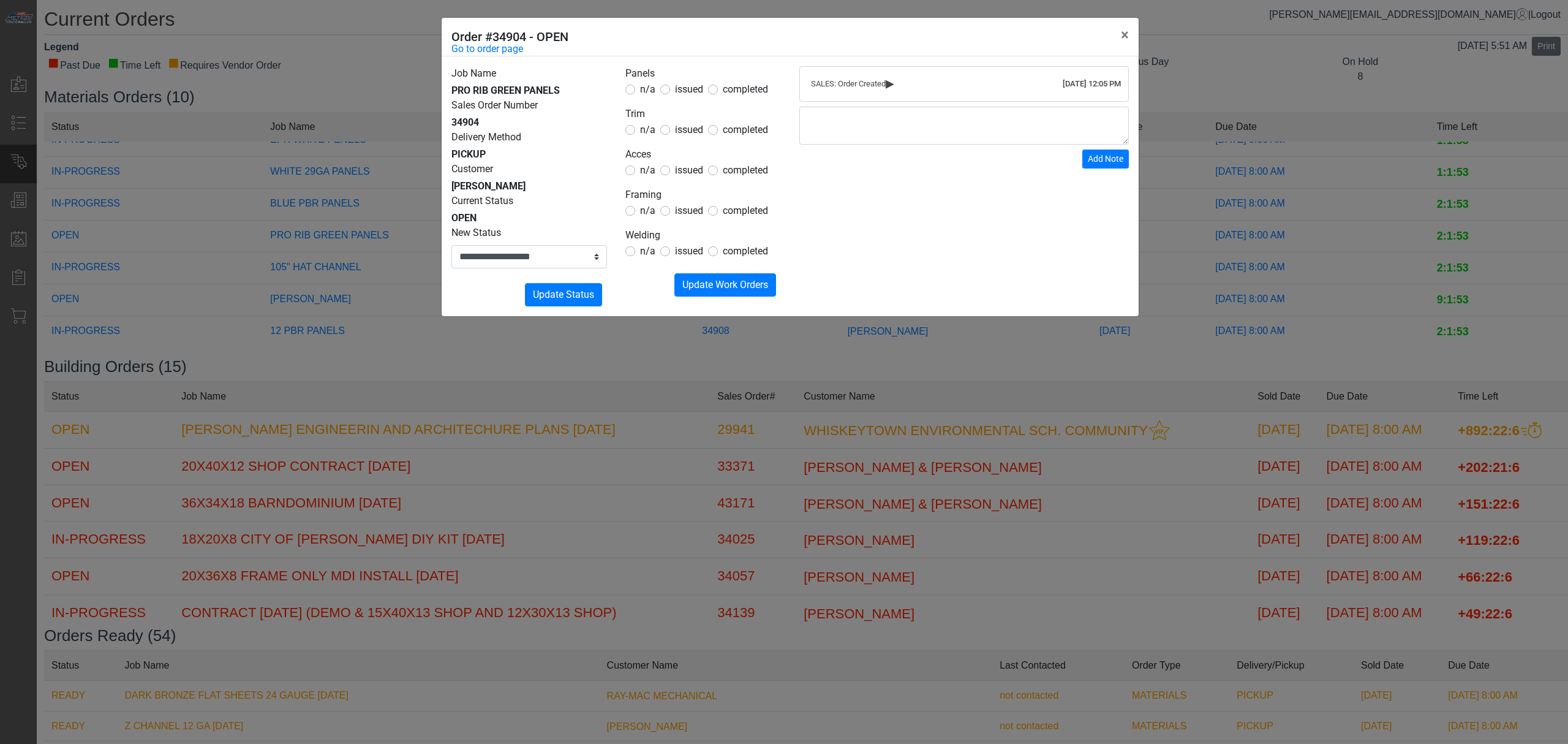
click at [651, 131] on span "n/a" at bounding box center [648, 129] width 16 height 12
click at [640, 221] on form "Panels n/a issued completed Trim n/a issued completed Acces n/a issued complete…" at bounding box center [703, 181] width 156 height 230
click at [640, 215] on span "n/a" at bounding box center [648, 210] width 16 height 12
click at [639, 135] on div "n/a" at bounding box center [640, 130] width 30 height 15
click at [637, 250] on div "n/a" at bounding box center [640, 251] width 30 height 15
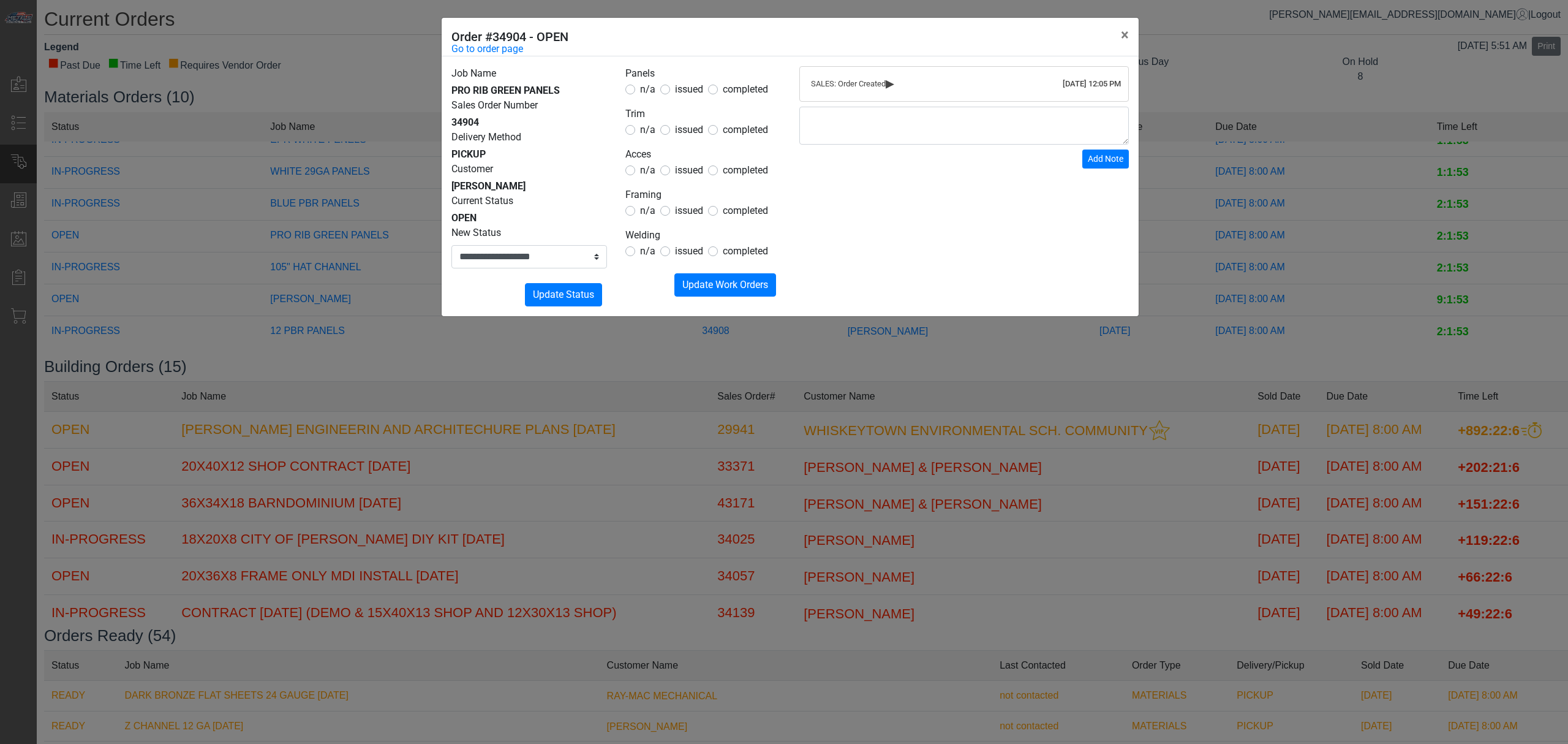
click at [646, 249] on span "n/a" at bounding box center [648, 250] width 16 height 12
click at [651, 128] on span "n/a" at bounding box center [648, 129] width 16 height 12
click at [695, 289] on span "Update Work Orders" at bounding box center [725, 285] width 86 height 12
click at [535, 259] on select "**********" at bounding box center [529, 256] width 156 height 23
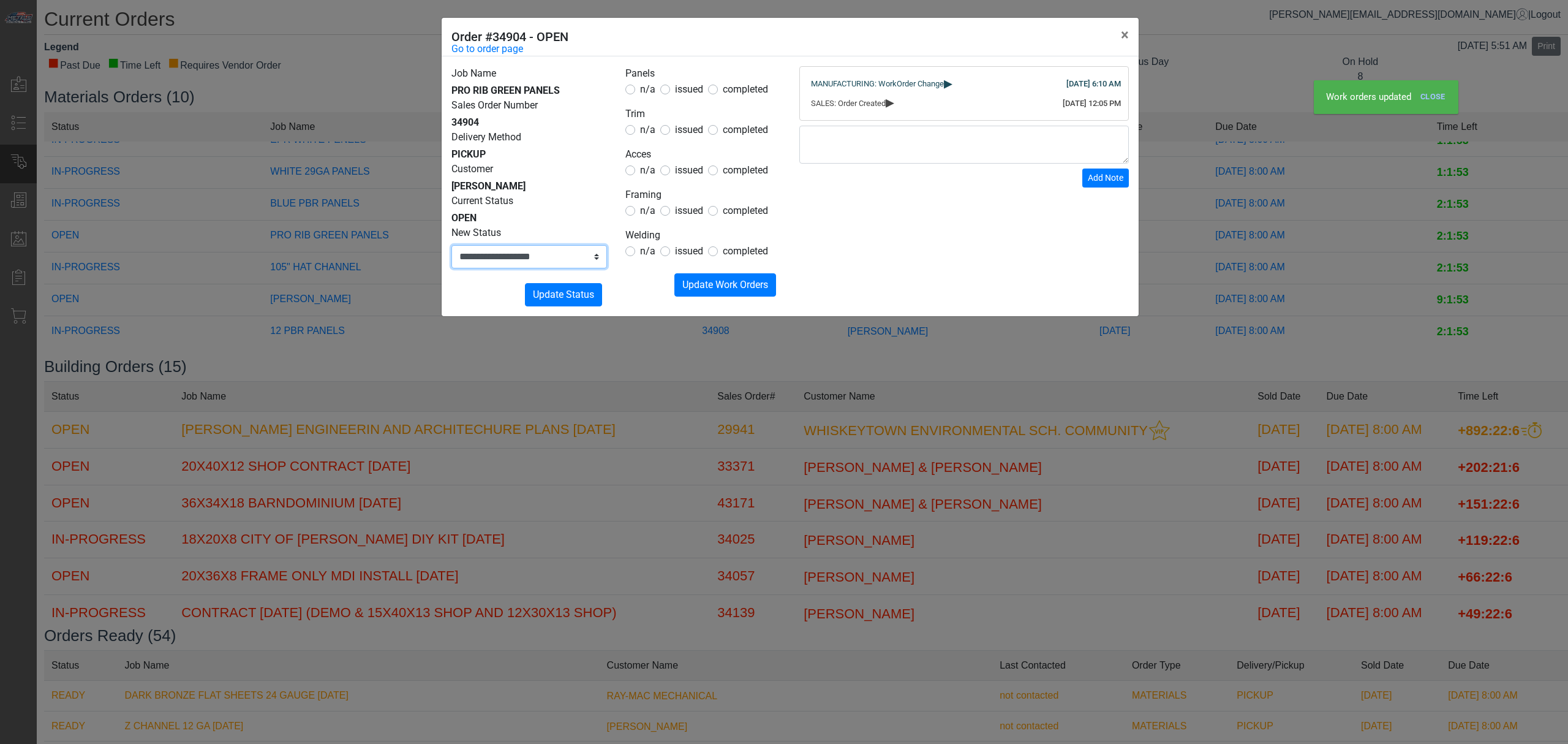
select select "**********"
click at [452, 245] on select "**********" at bounding box center [529, 256] width 156 height 23
click at [552, 296] on span "Update Status" at bounding box center [563, 295] width 62 height 12
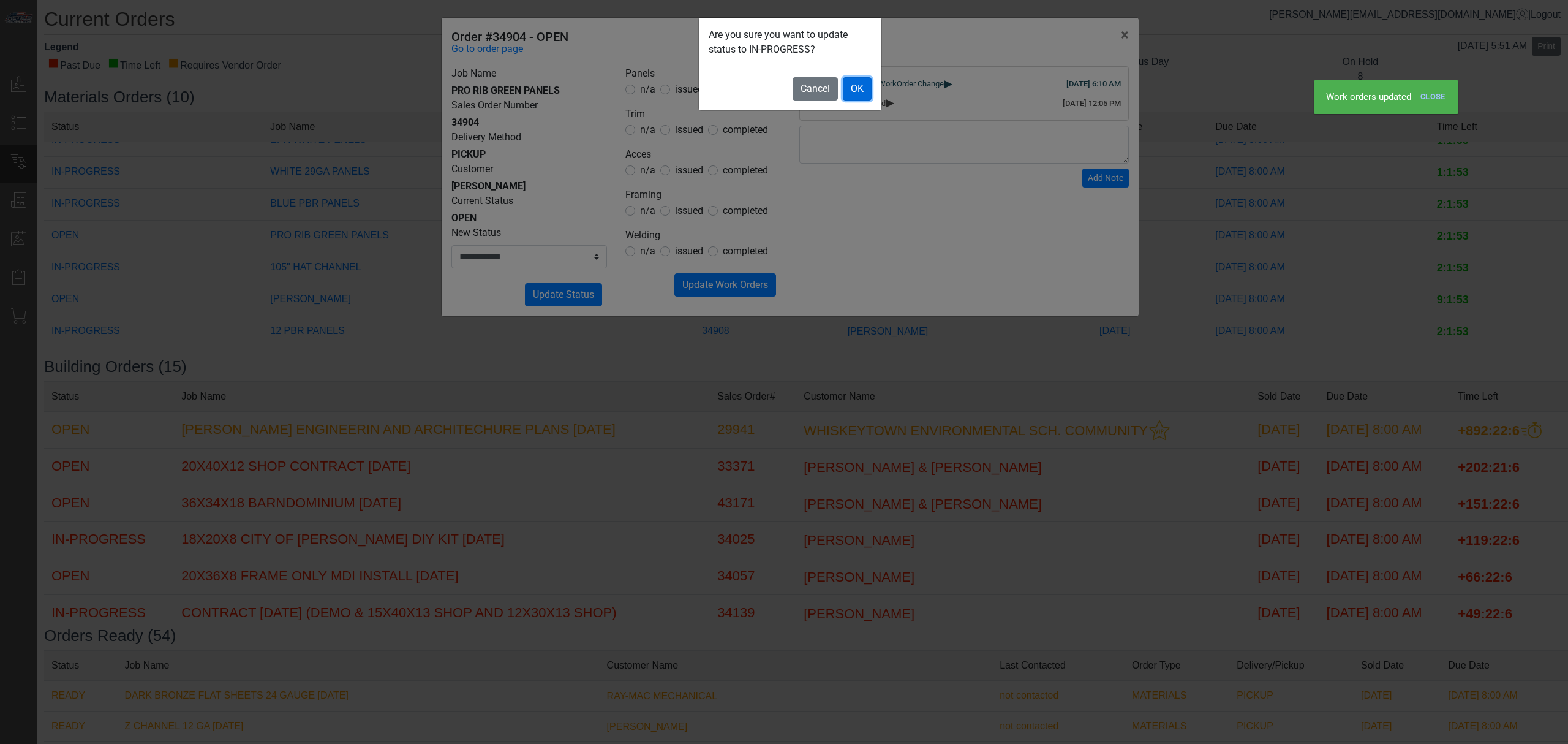
click at [853, 97] on button "OK" at bounding box center [857, 88] width 29 height 23
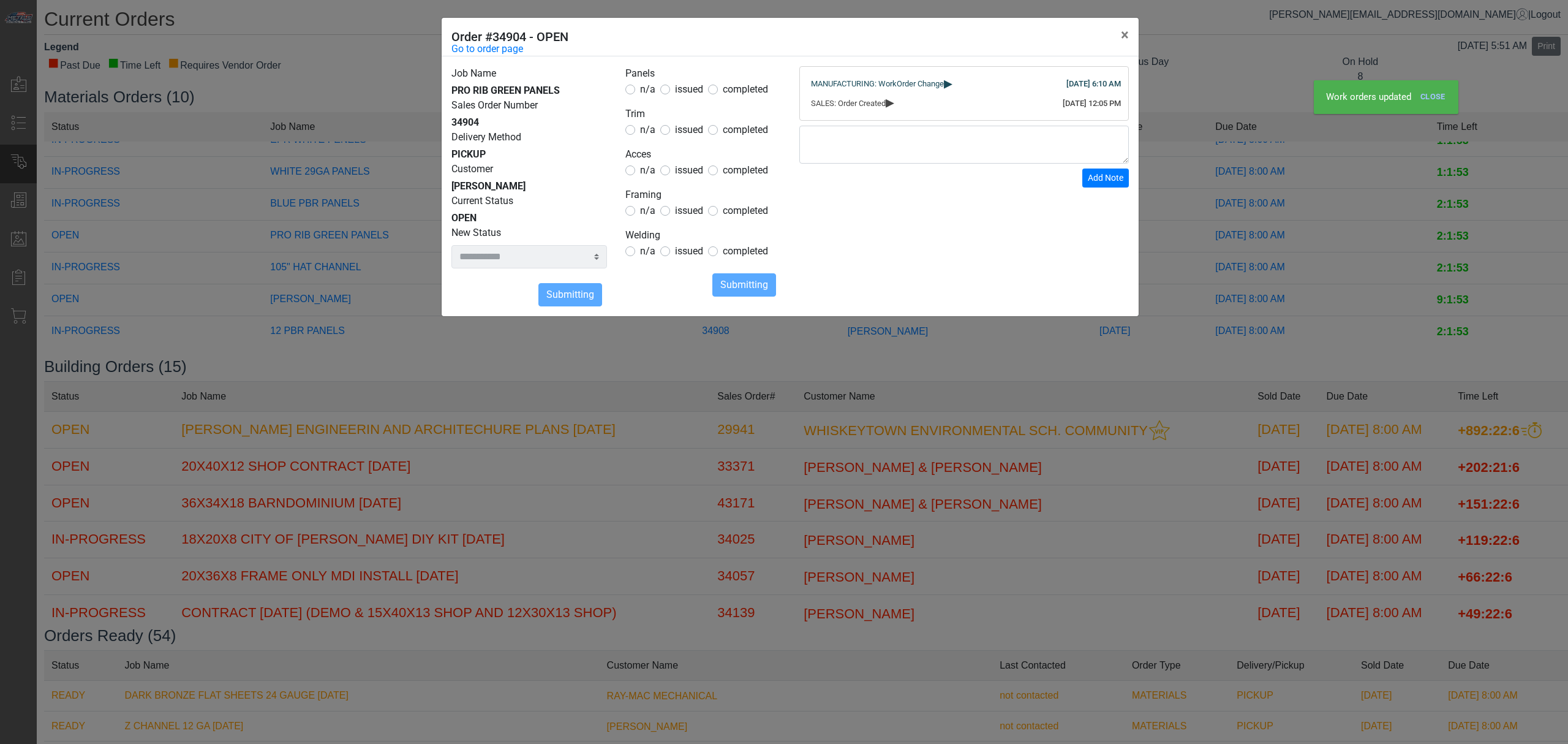
select select
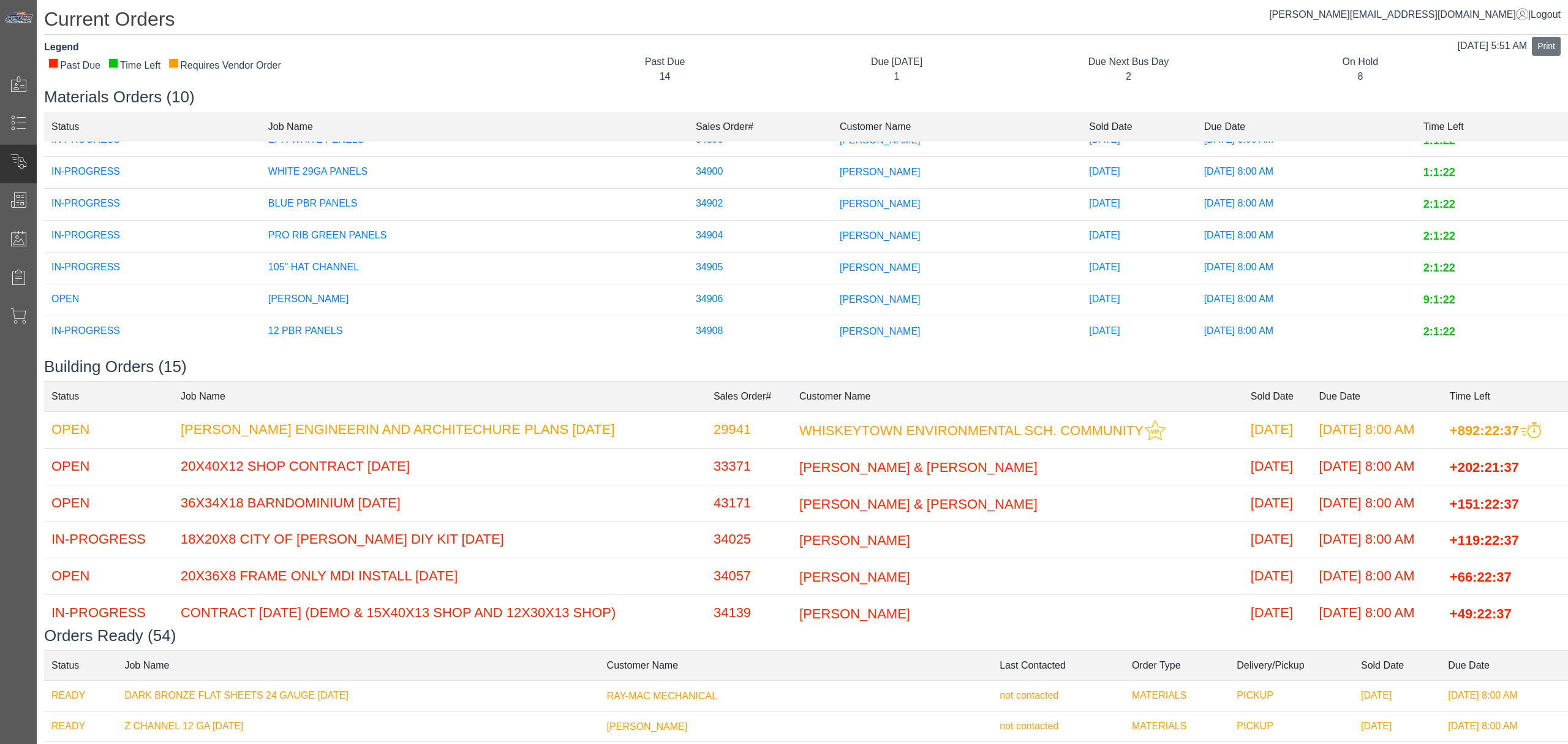
click at [833, 285] on td "[PERSON_NAME]" at bounding box center [957, 299] width 249 height 32
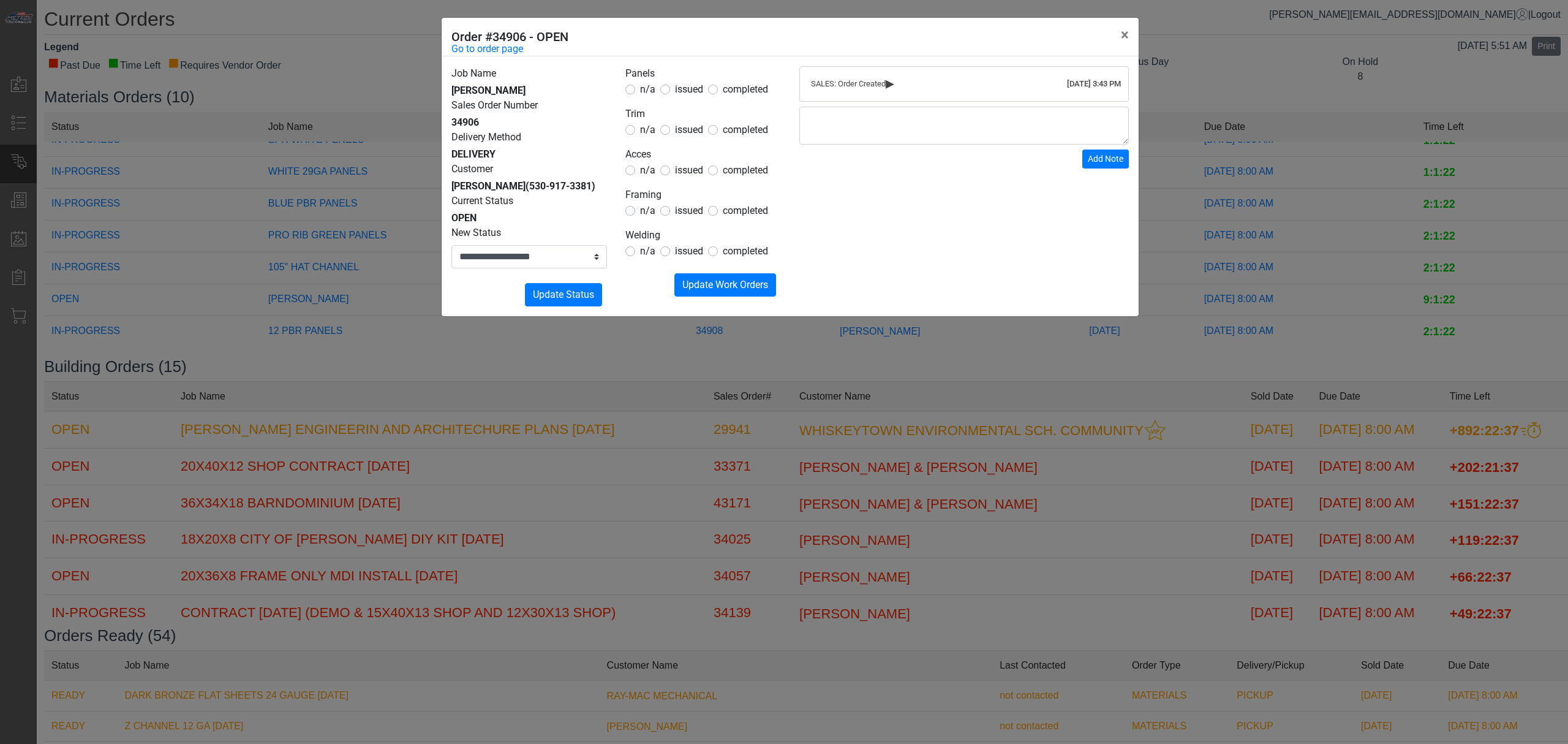
click at [694, 128] on span "issued" at bounding box center [689, 129] width 29 height 12
click at [689, 134] on span "issued" at bounding box center [689, 129] width 29 height 12
click at [679, 166] on span "issued" at bounding box center [689, 169] width 29 height 12
click at [679, 168] on span "issued" at bounding box center [689, 169] width 29 height 12
click at [638, 208] on div "n/a" at bounding box center [640, 211] width 30 height 15
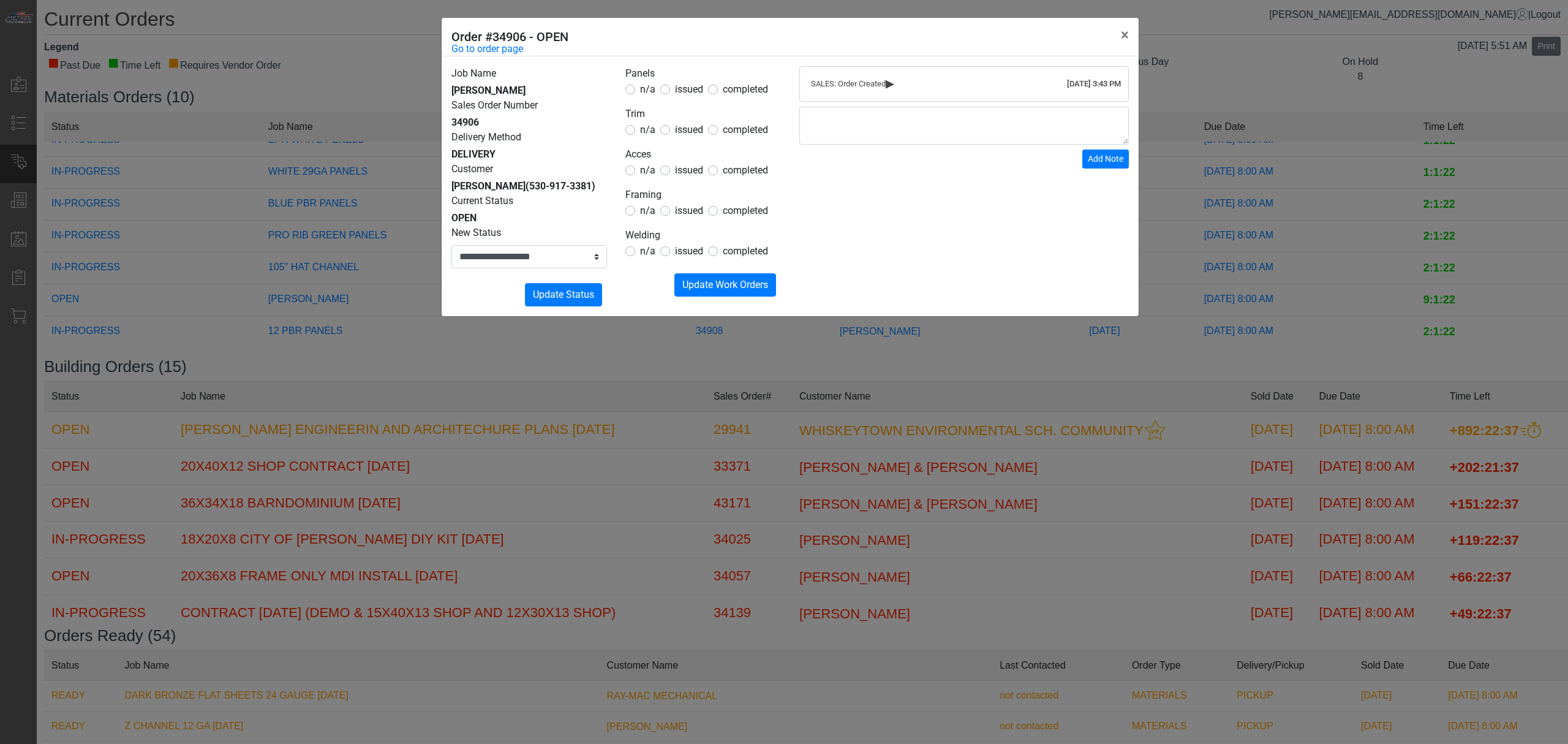
click at [640, 219] on form "Panels n/a issued completed Trim n/a issued completed Acces n/a issued complete…" at bounding box center [703, 181] width 156 height 230
click at [650, 211] on span "n/a" at bounding box center [648, 210] width 16 height 12
click at [652, 273] on form "Panels n/a issued completed Trim n/a issued completed Acces n/a issued complete…" at bounding box center [703, 181] width 156 height 230
click at [650, 248] on span "n/a" at bounding box center [648, 250] width 16 height 12
click at [680, 274] on button "Submitting Update Work Orders" at bounding box center [725, 285] width 102 height 23
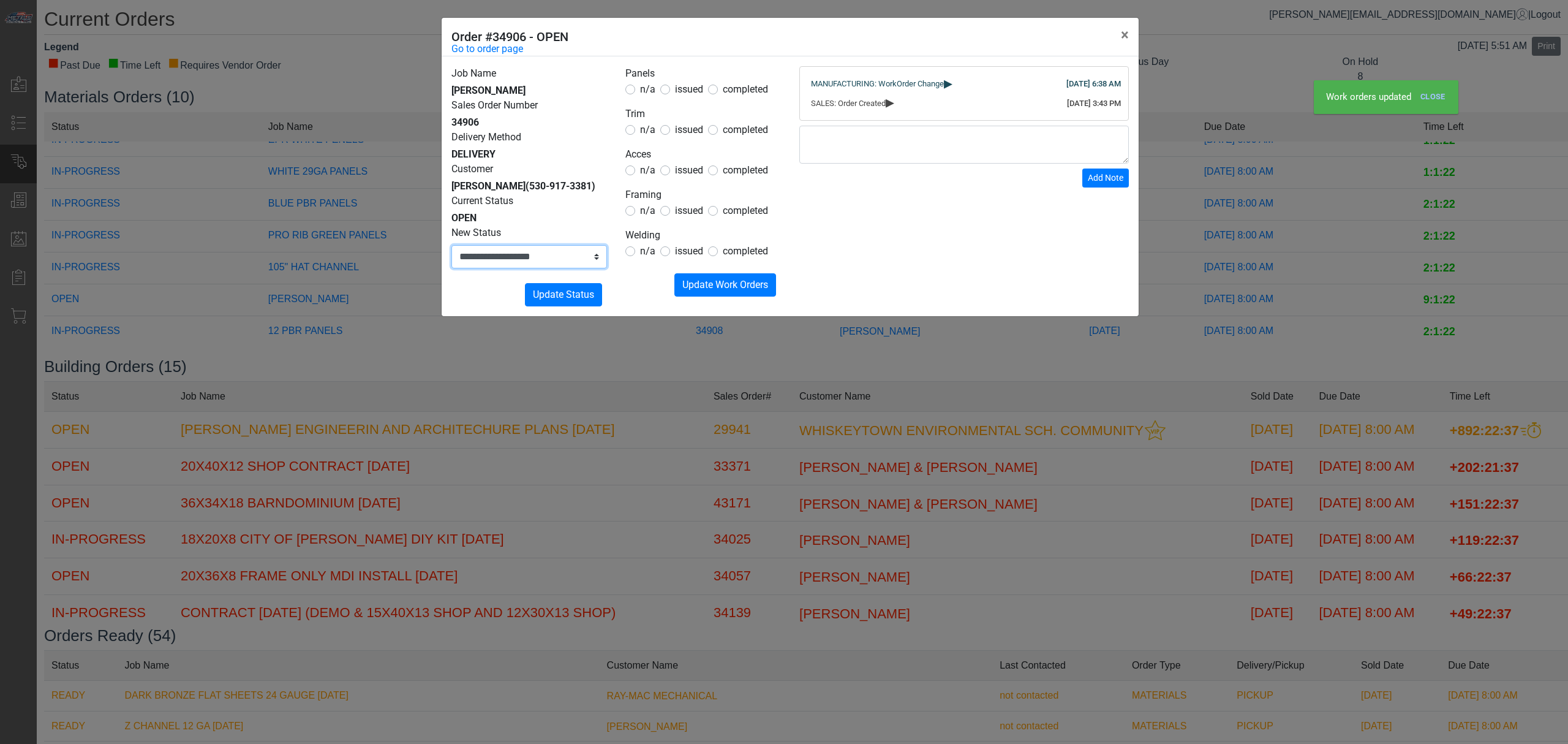
click at [571, 266] on select "**********" at bounding box center [529, 256] width 156 height 23
select select "**********"
click at [452, 245] on select "**********" at bounding box center [529, 256] width 156 height 23
click at [549, 287] on button "Submitting Update Status" at bounding box center [564, 295] width 77 height 23
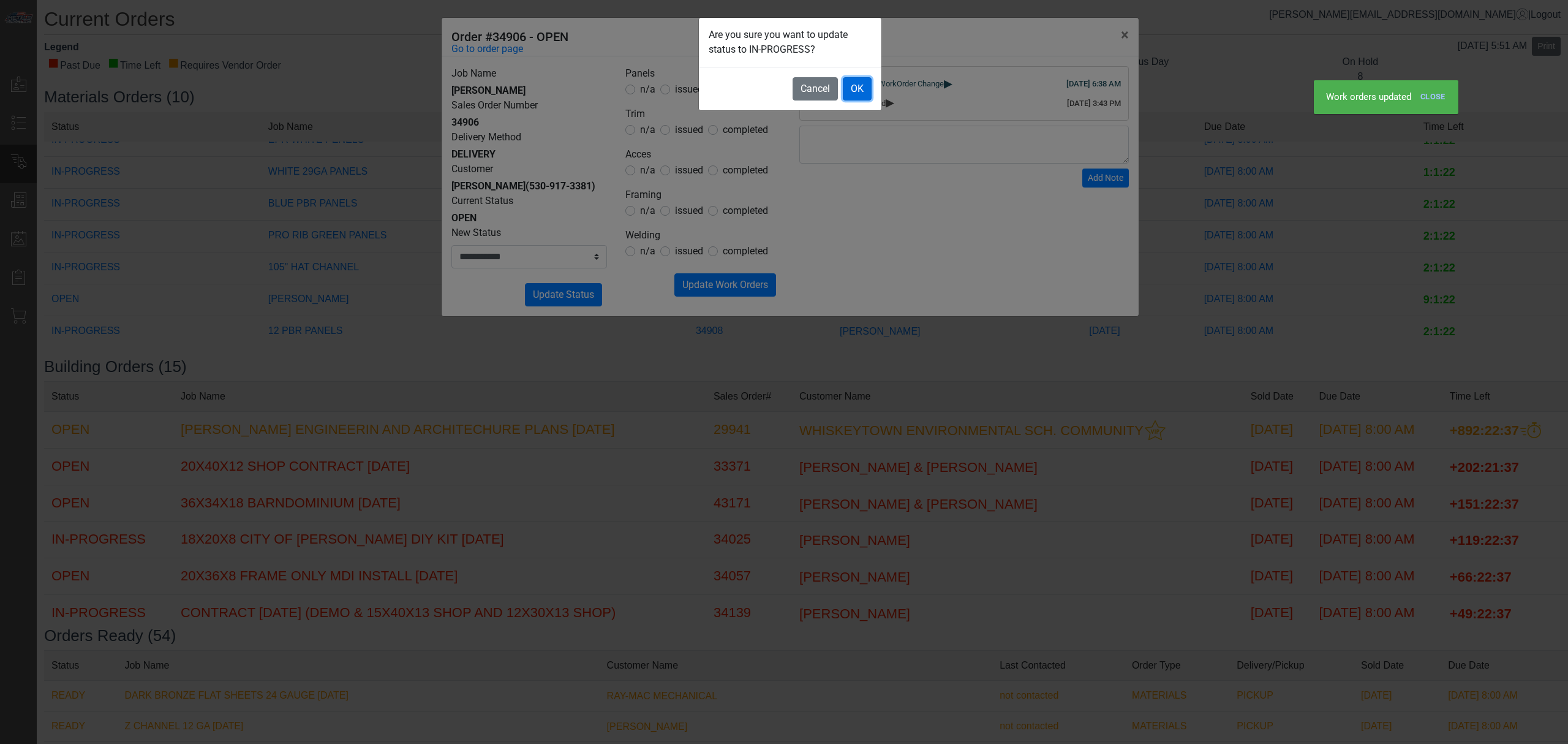
click at [857, 89] on button "OK" at bounding box center [857, 88] width 29 height 23
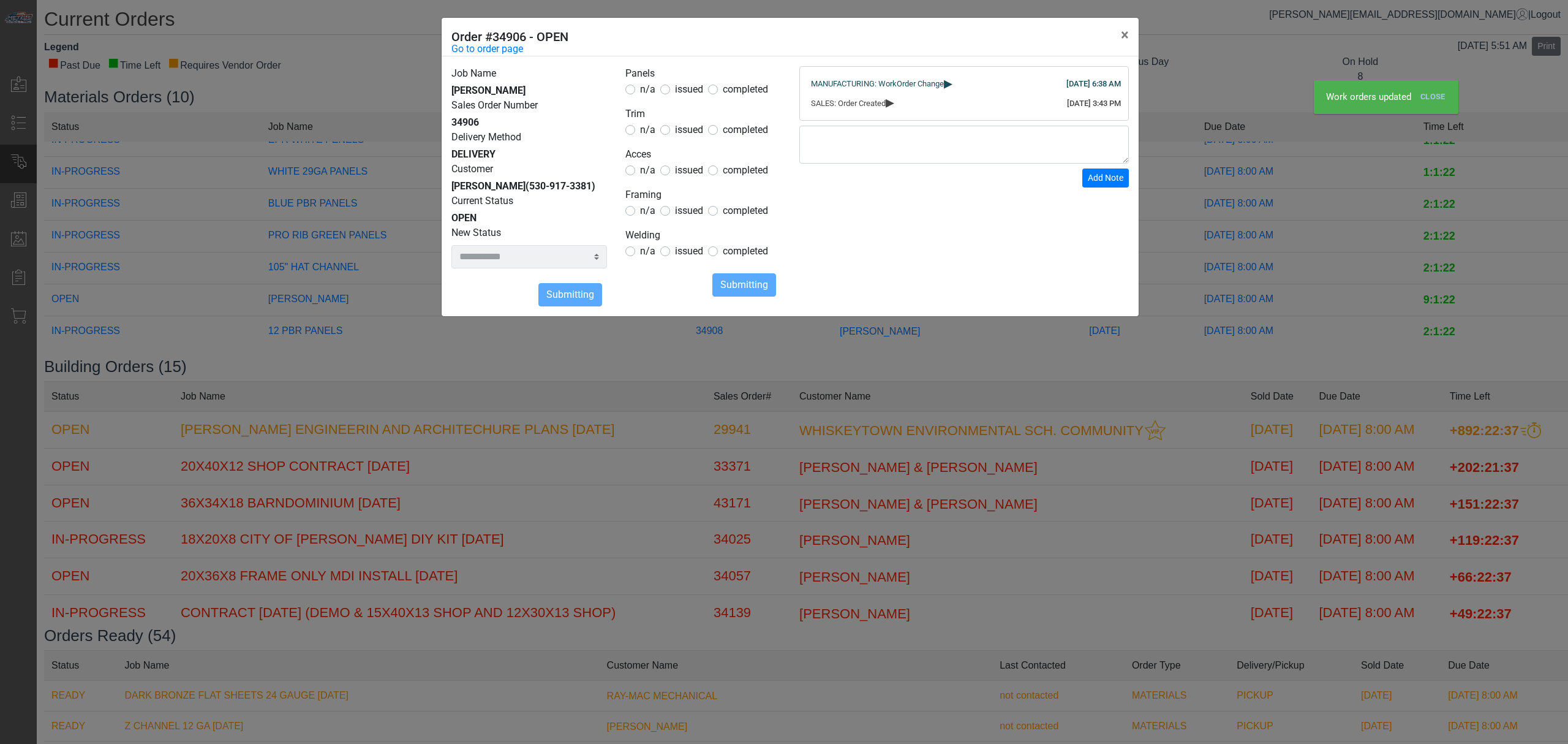
select select
